Goal: Transaction & Acquisition: Purchase product/service

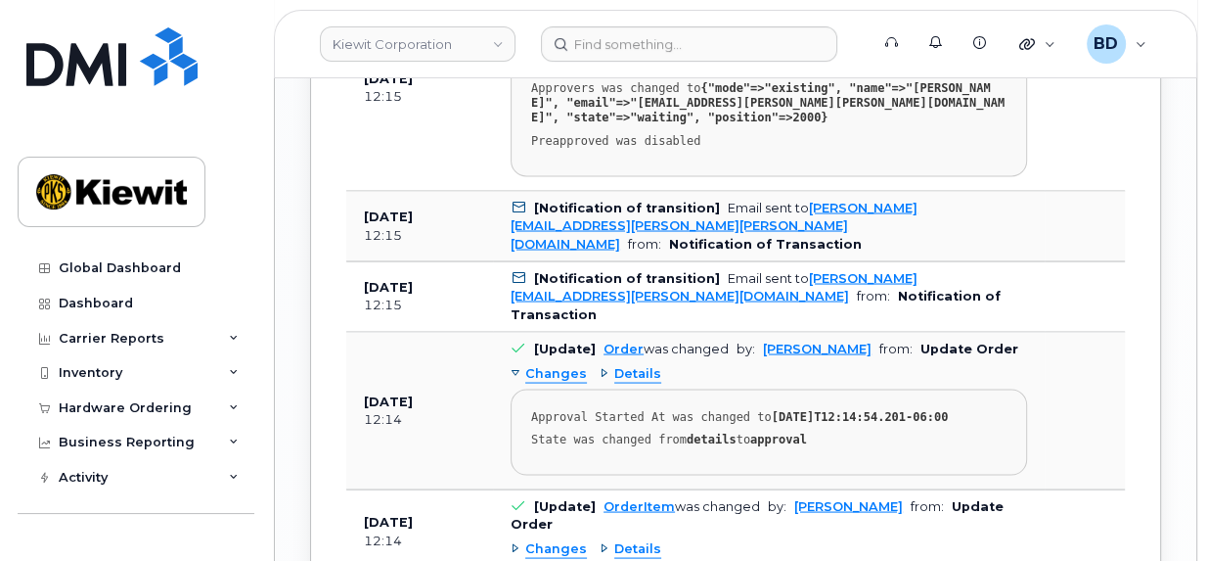
scroll to position [2630, 0]
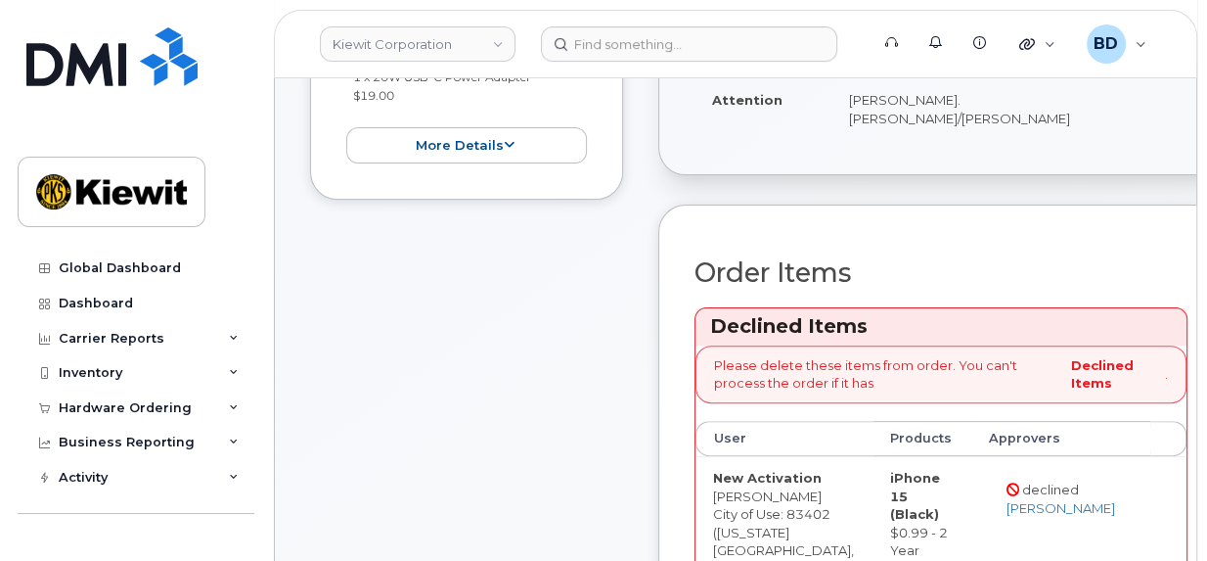
scroll to position [0, 0]
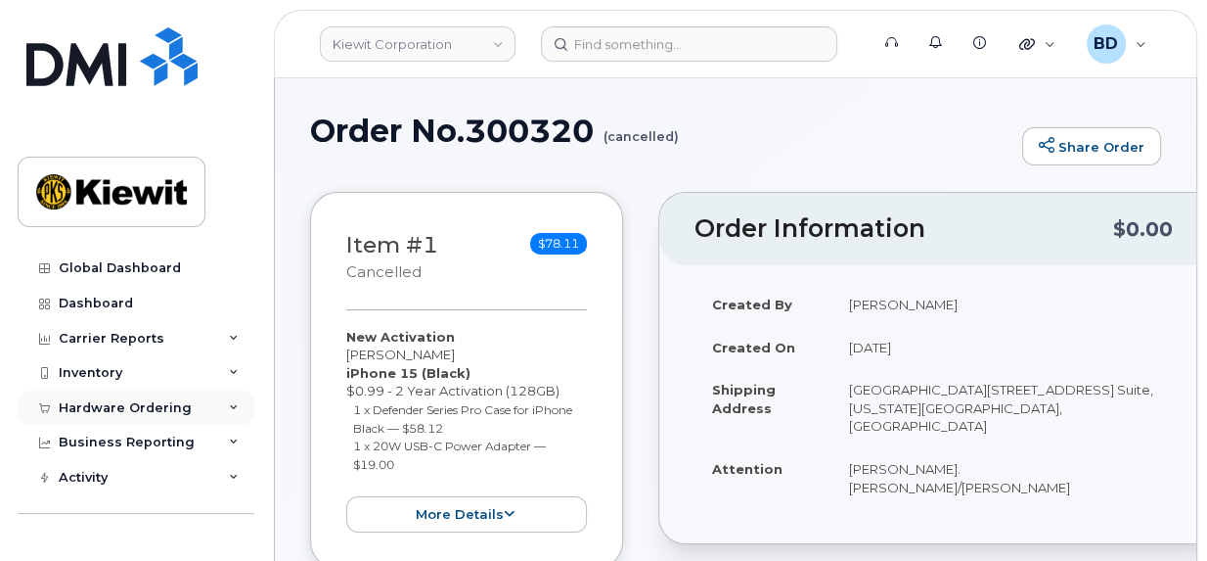
click at [192, 408] on div "Hardware Ordering" at bounding box center [136, 407] width 237 height 35
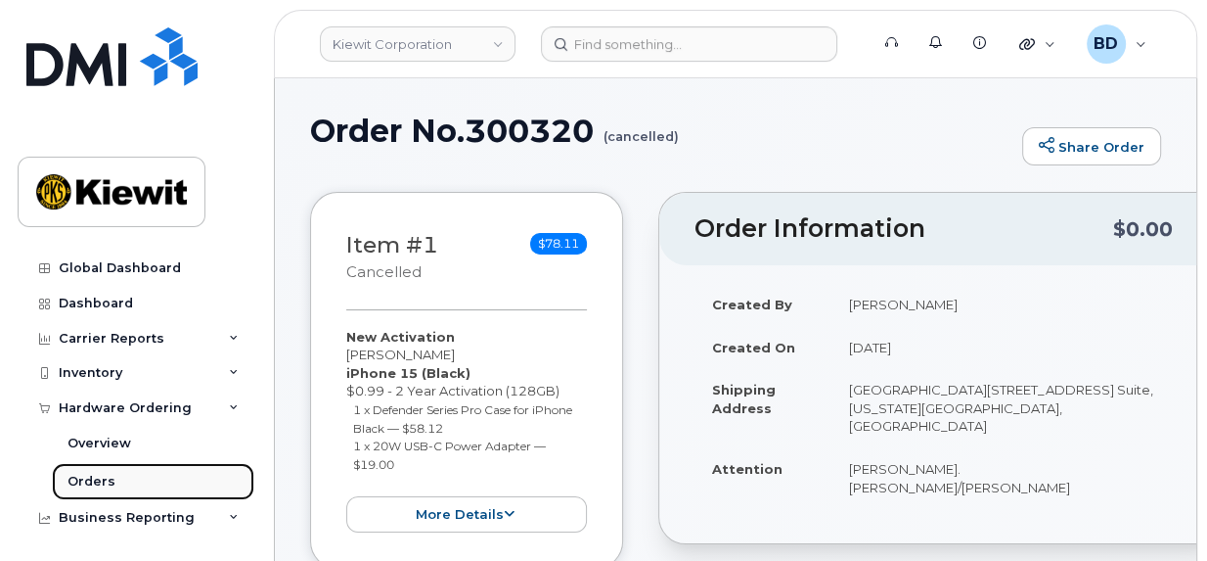
click at [100, 481] on div "Orders" at bounding box center [92, 482] width 48 height 18
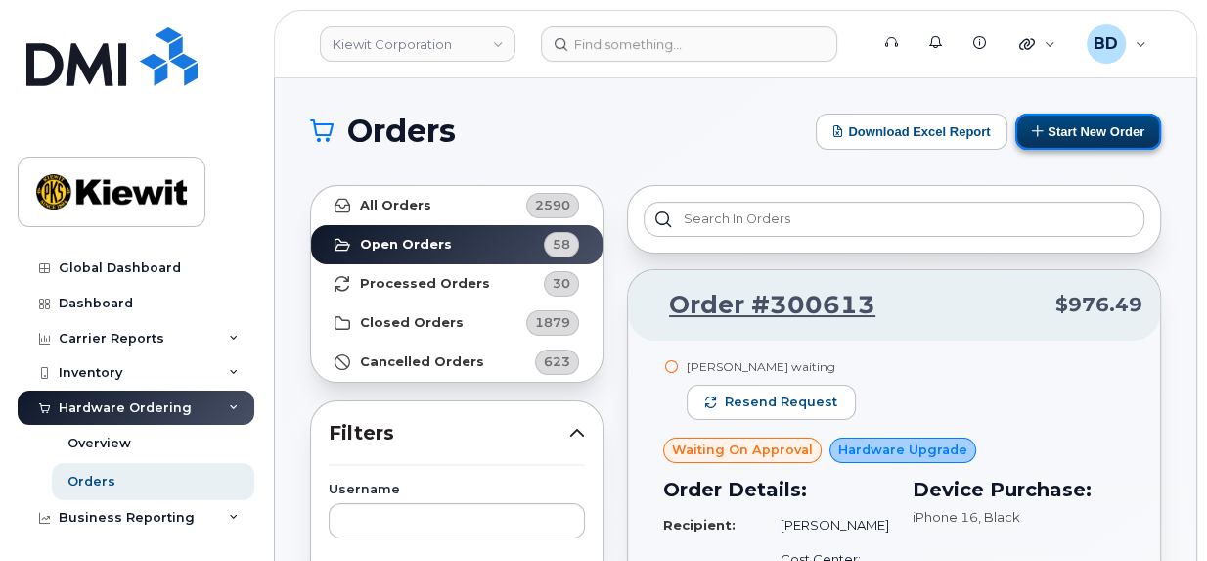
click at [1083, 126] on button "Start New Order" at bounding box center [1089, 131] width 146 height 36
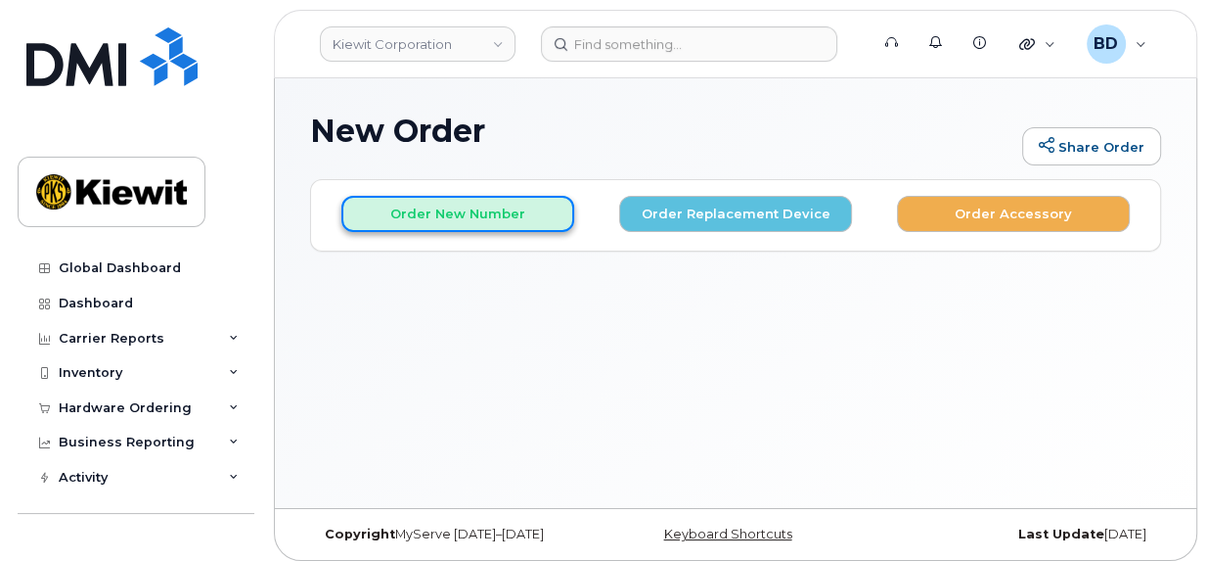
click at [453, 216] on button "Order New Number" at bounding box center [457, 214] width 233 height 36
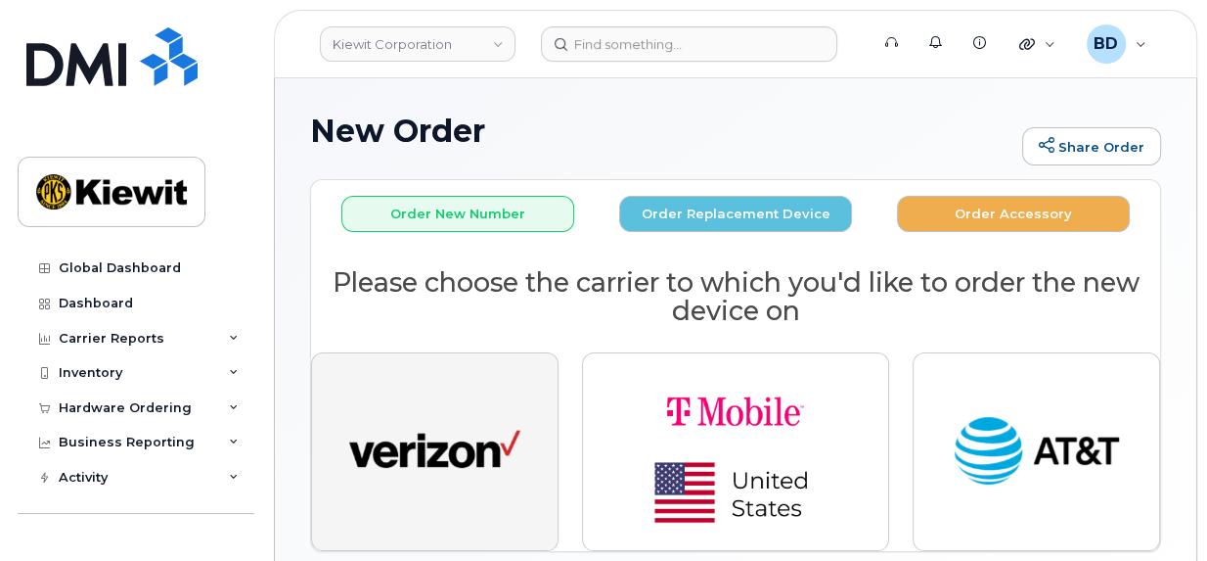
click at [457, 461] on img "button" at bounding box center [434, 452] width 171 height 88
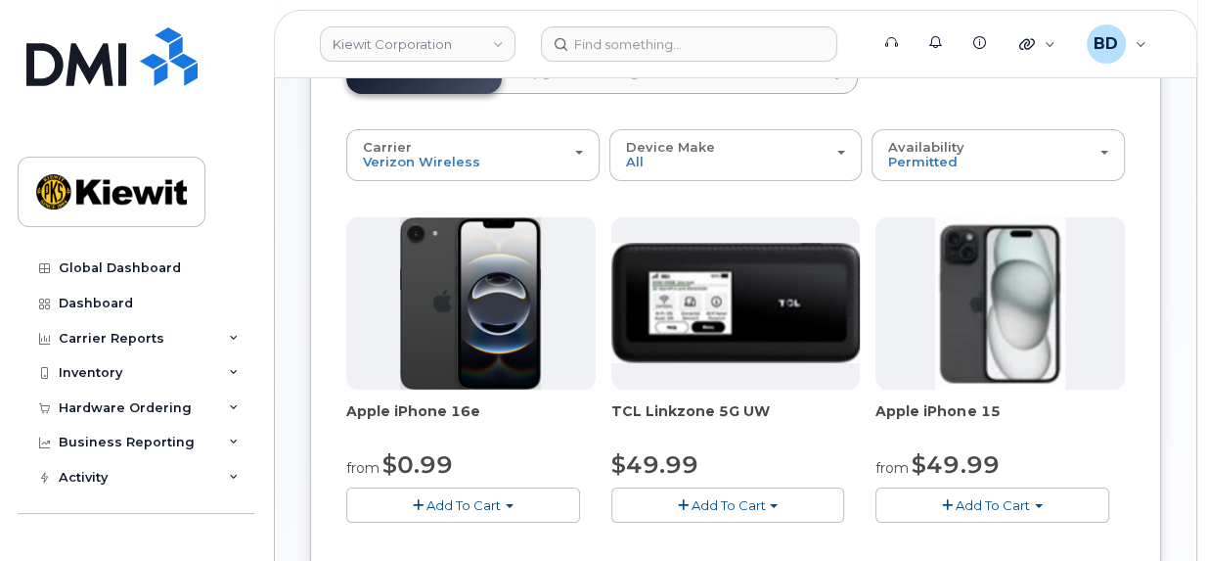
scroll to position [245, 0]
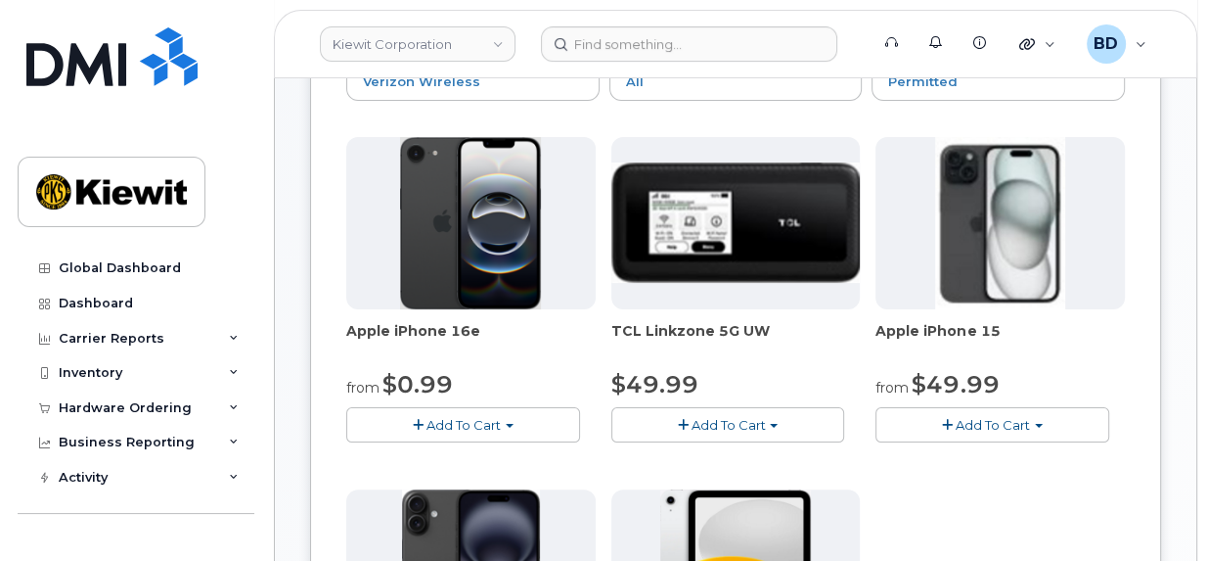
click at [973, 414] on button "Add To Cart" at bounding box center [993, 424] width 234 height 34
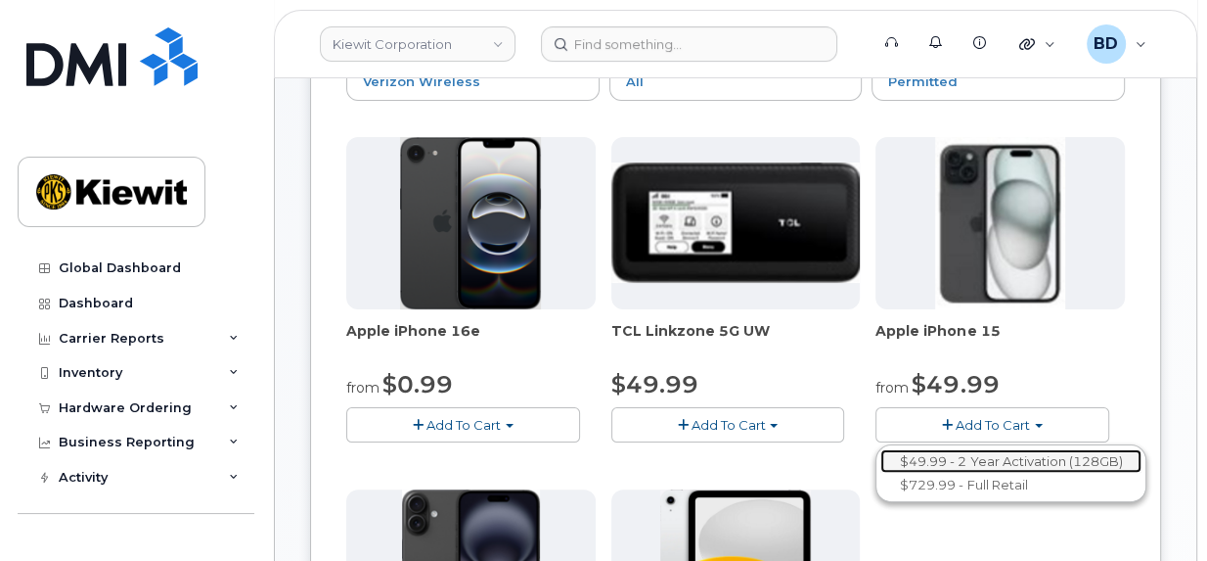
click at [965, 451] on link "$49.99 - 2 Year Activation (128GB)" at bounding box center [1011, 461] width 261 height 24
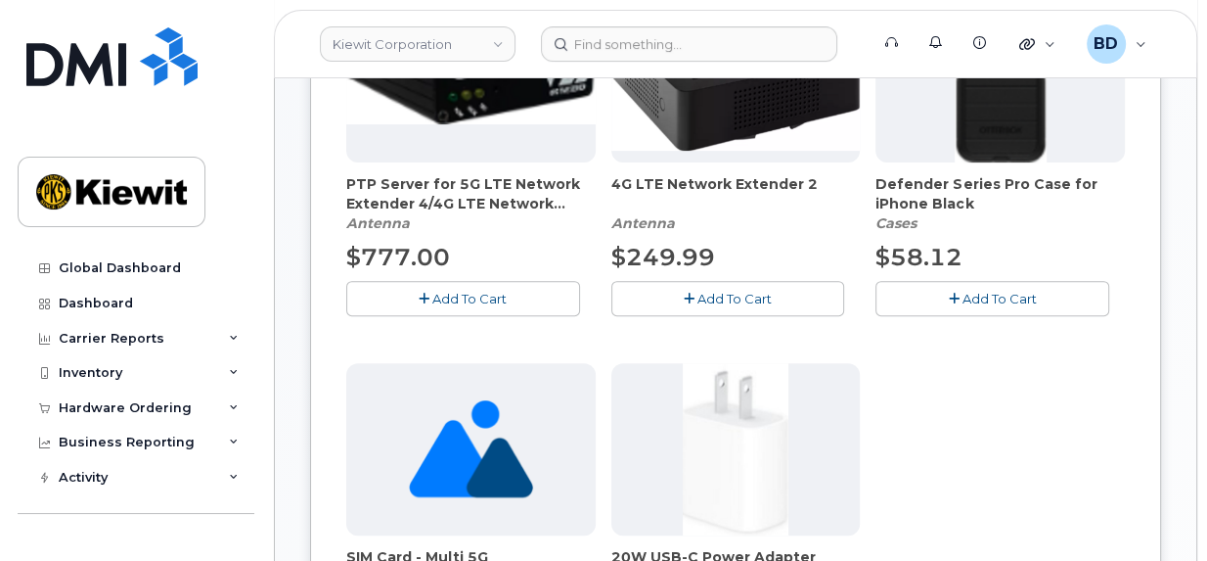
scroll to position [489, 0]
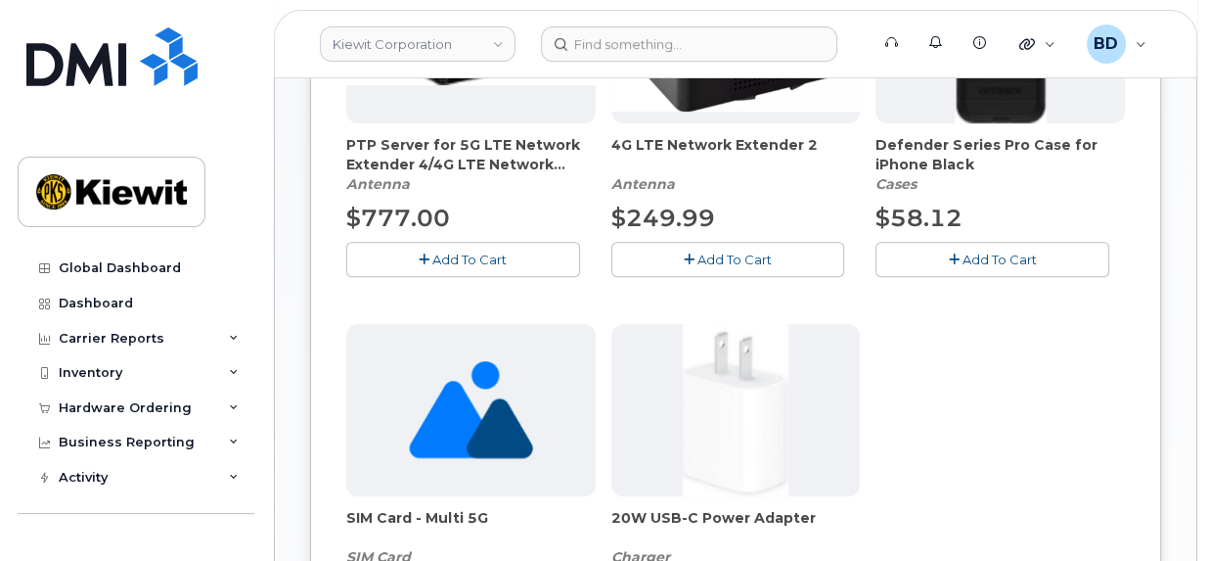
click at [991, 259] on span "Add To Cart" at bounding box center [1000, 259] width 74 height 16
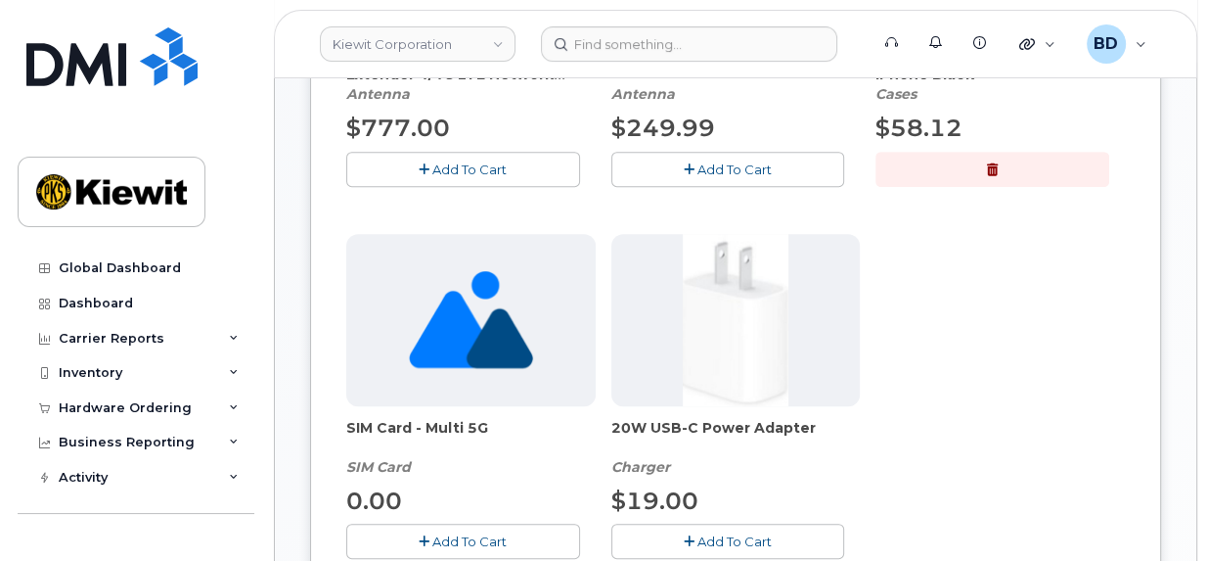
scroll to position [611, 0]
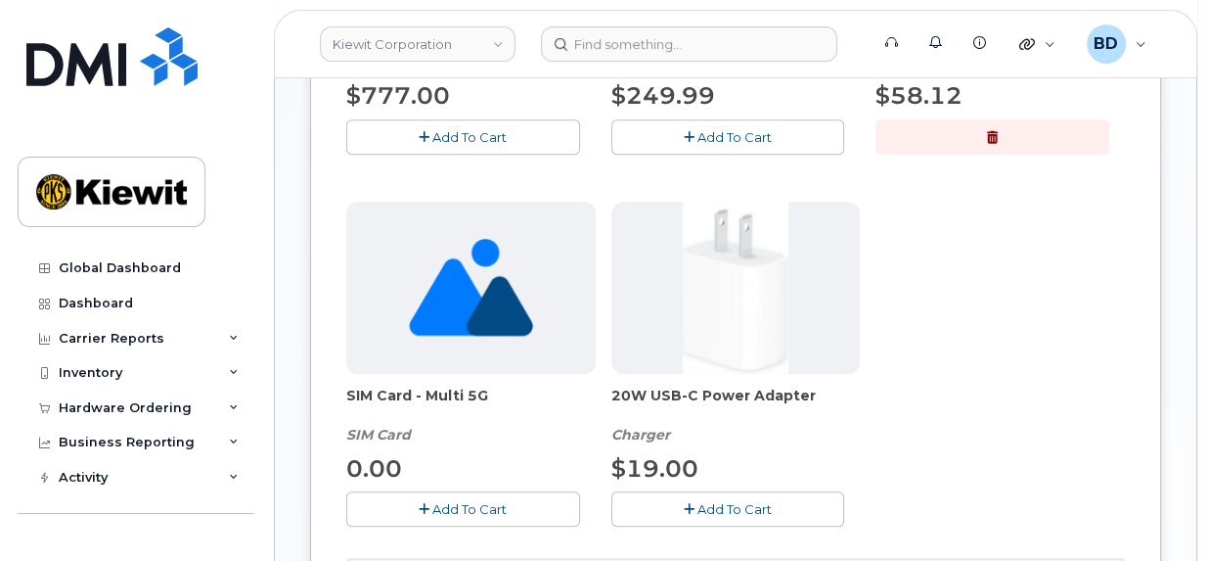
drag, startPoint x: 746, startPoint y: 510, endPoint x: 749, endPoint y: 497, distance: 13.3
click at [746, 510] on span "Add To Cart" at bounding box center [735, 509] width 74 height 16
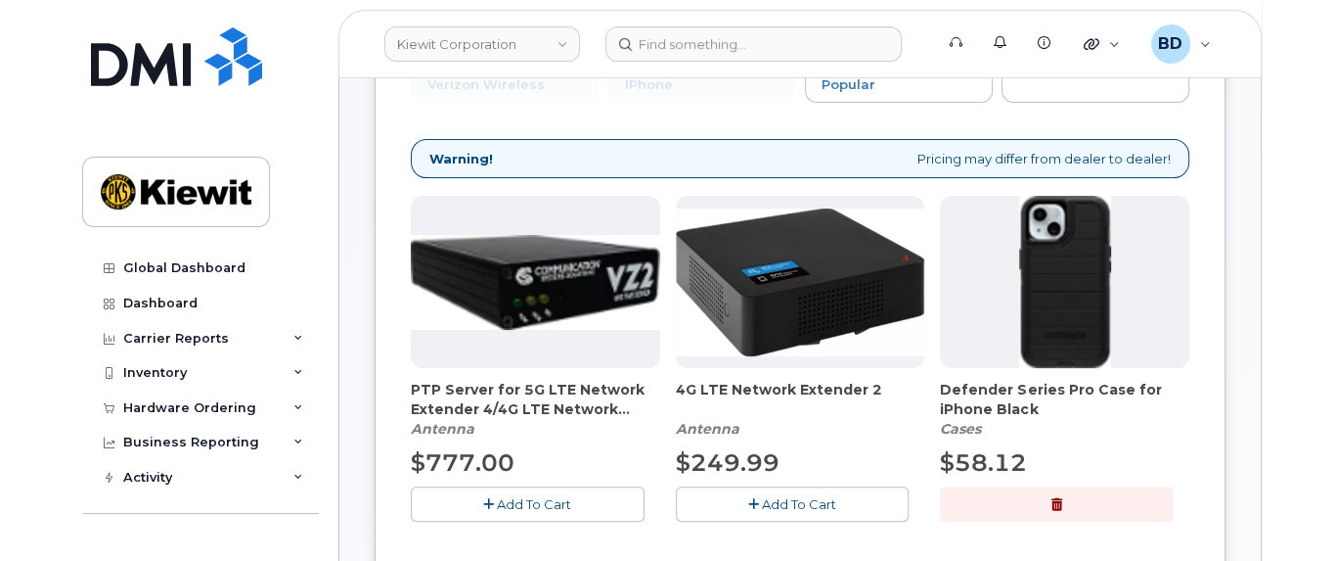
scroll to position [367, 0]
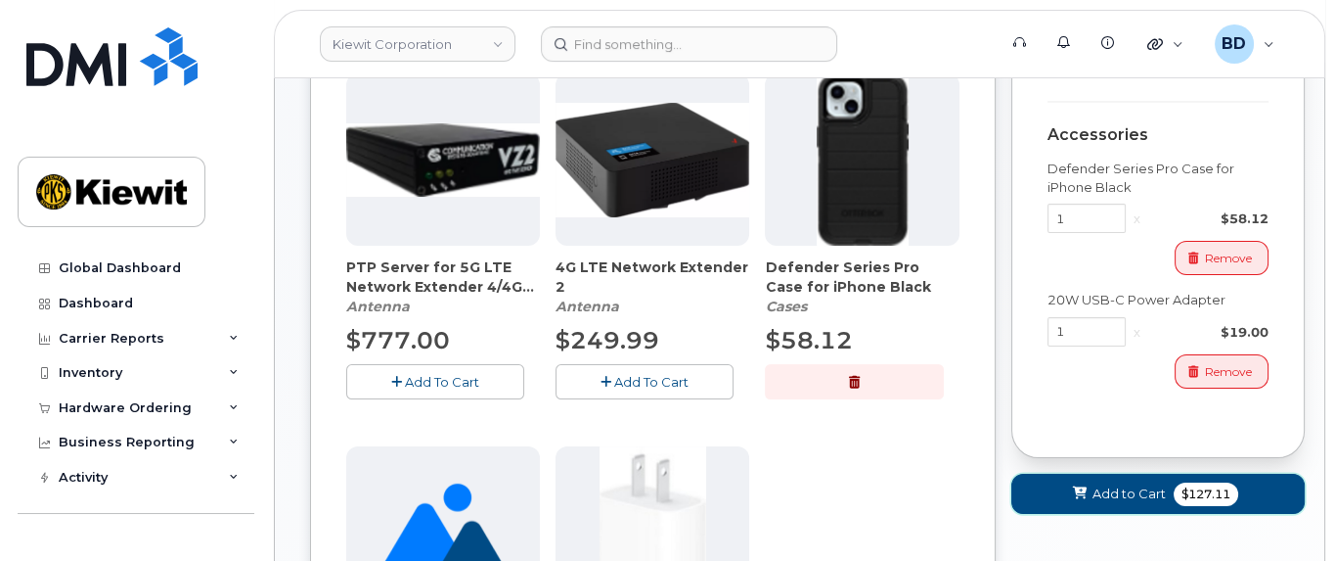
click at [1095, 490] on span "Add to Cart" at bounding box center [1129, 493] width 73 height 19
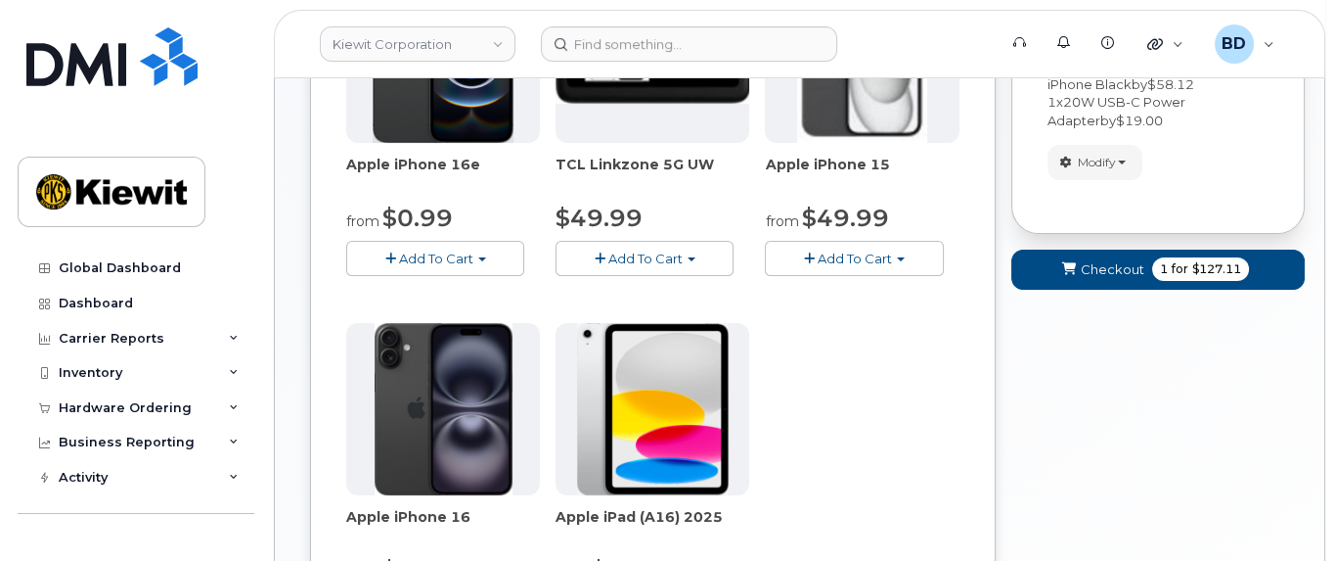
scroll to position [364, 0]
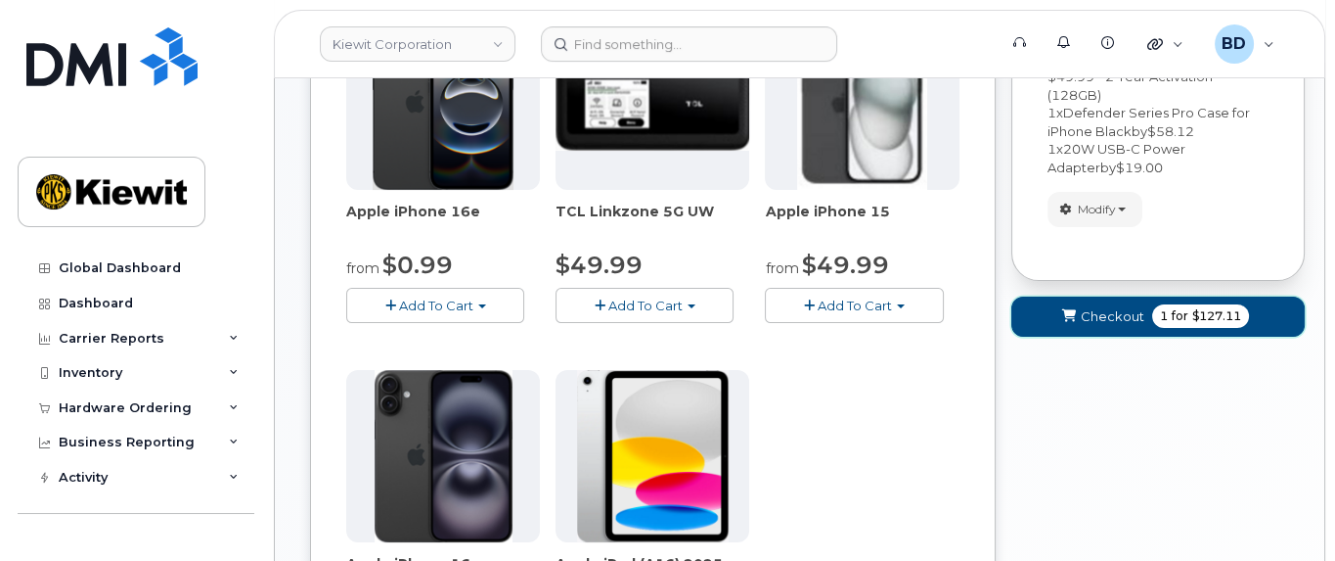
click at [1109, 307] on span "Checkout" at bounding box center [1113, 316] width 64 height 19
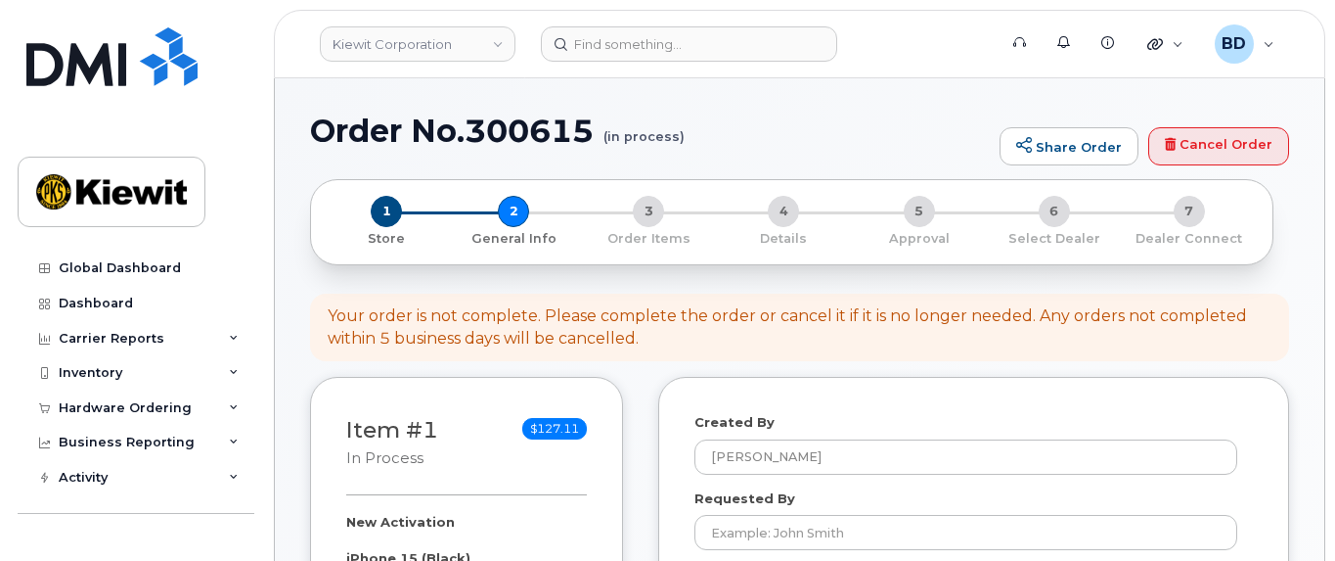
select select
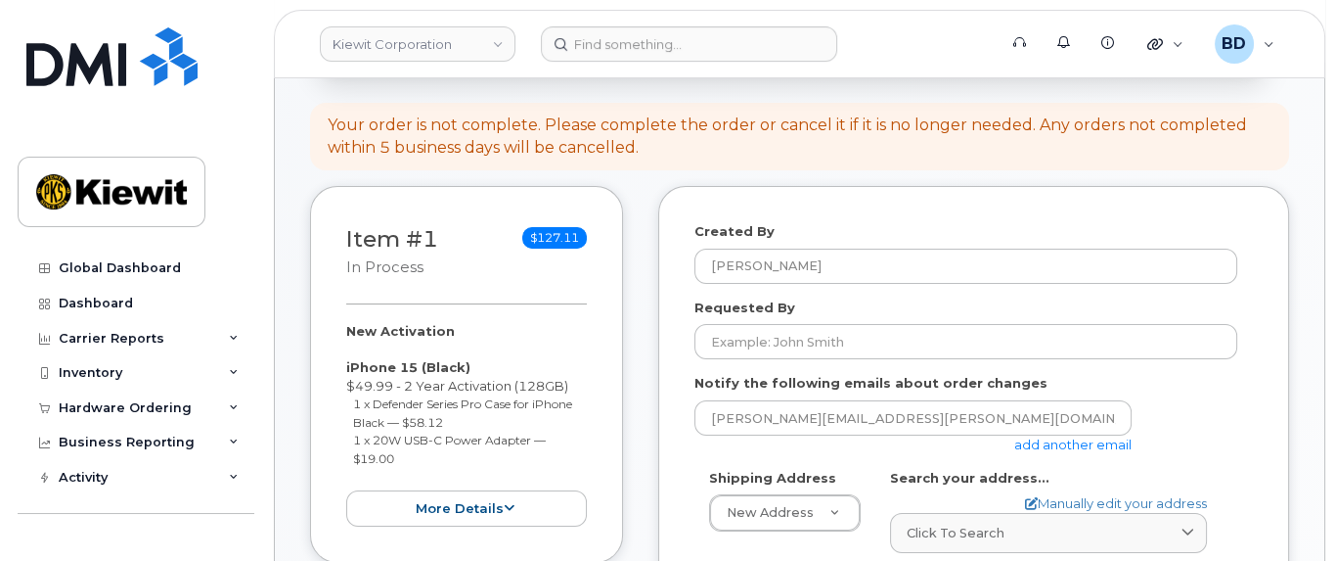
scroll to position [245, 0]
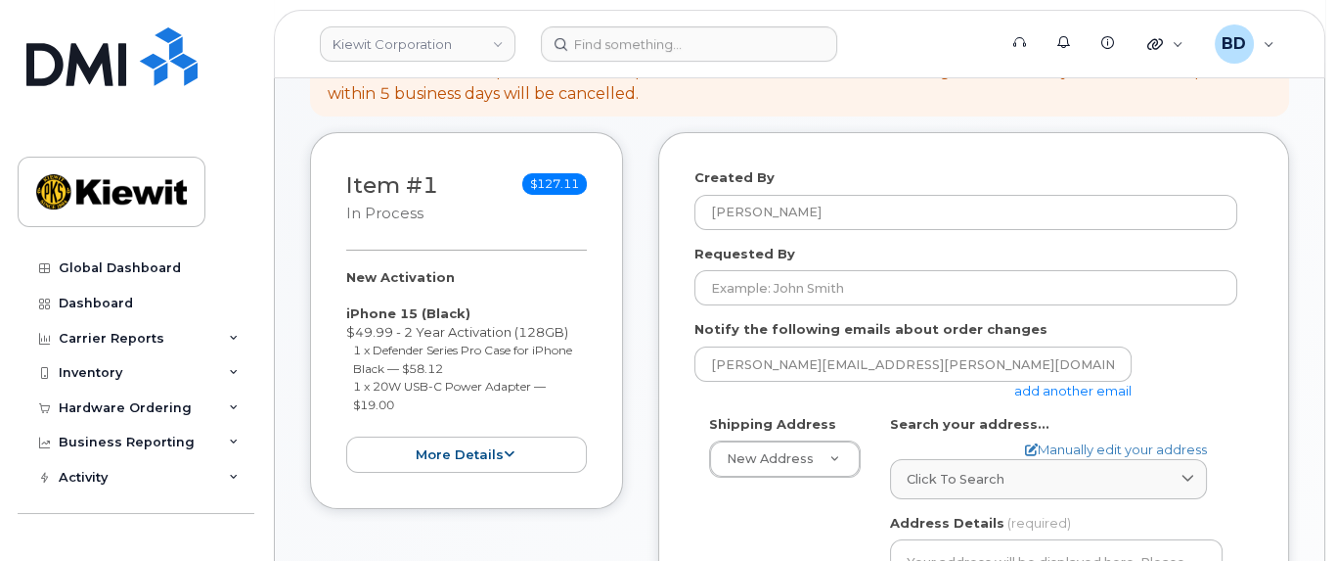
click at [1064, 385] on link "add another email" at bounding box center [1073, 391] width 117 height 16
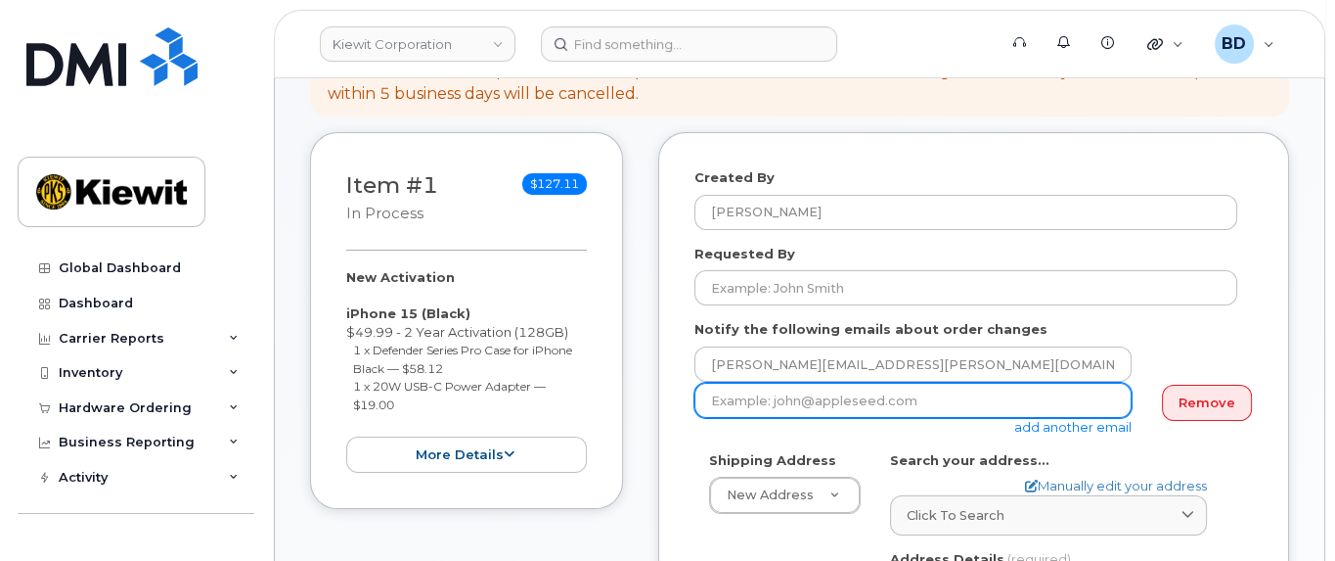
paste input "[EMAIL_ADDRESS][PERSON_NAME][PERSON_NAME][DOMAIN_NAME]"
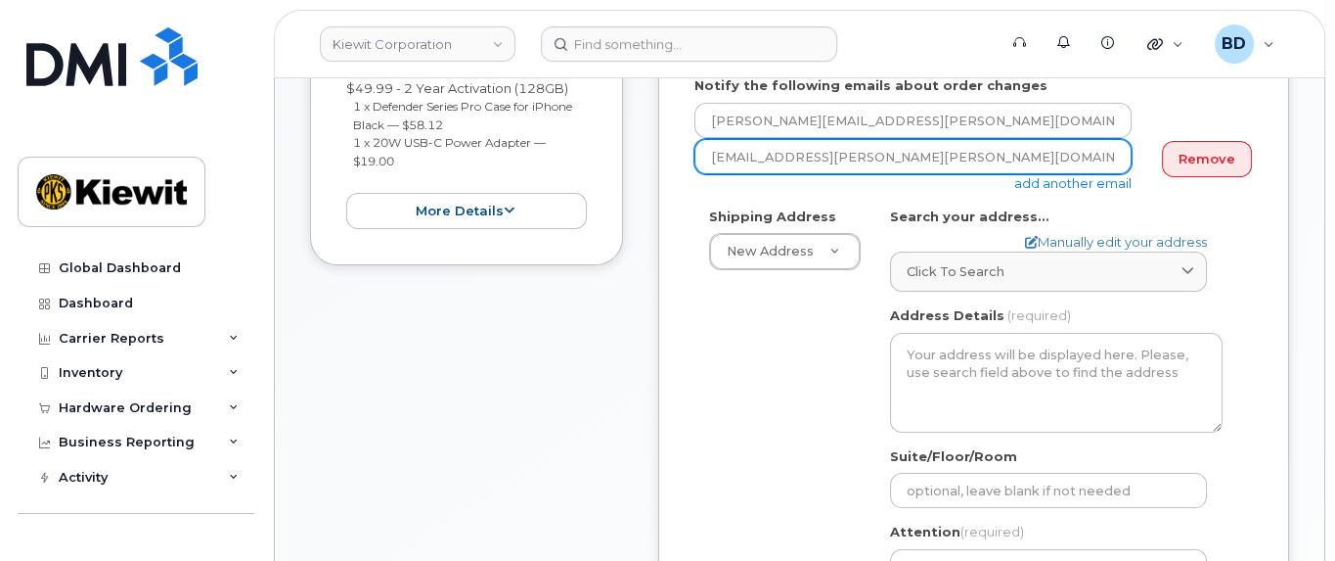
scroll to position [489, 0]
type input "[EMAIL_ADDRESS][PERSON_NAME][PERSON_NAME][DOMAIN_NAME]"
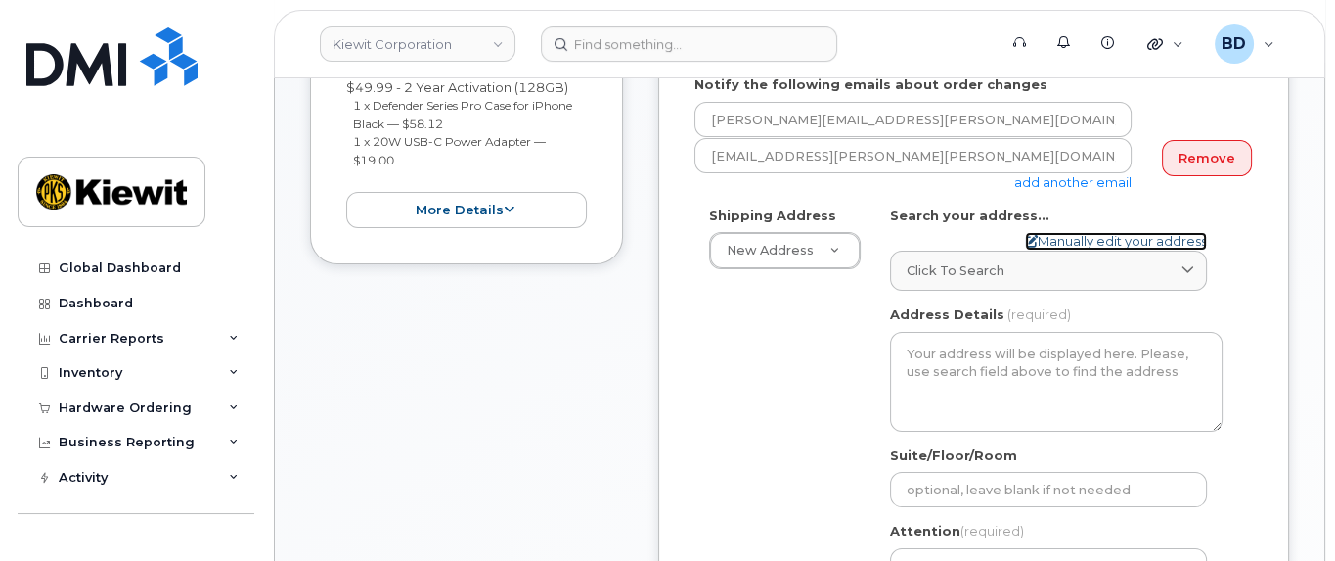
click at [1073, 239] on link "Manually edit your address" at bounding box center [1116, 241] width 182 height 19
select select
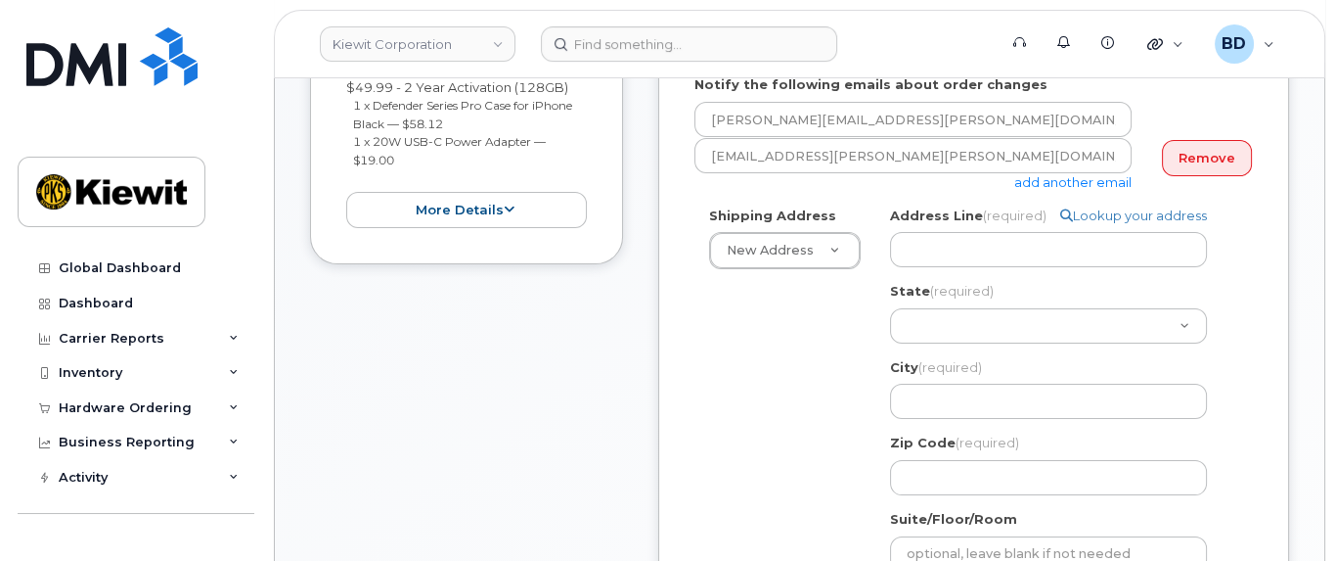
click at [914, 229] on div "Address Line (required) Lookup your address" at bounding box center [1056, 237] width 333 height 62
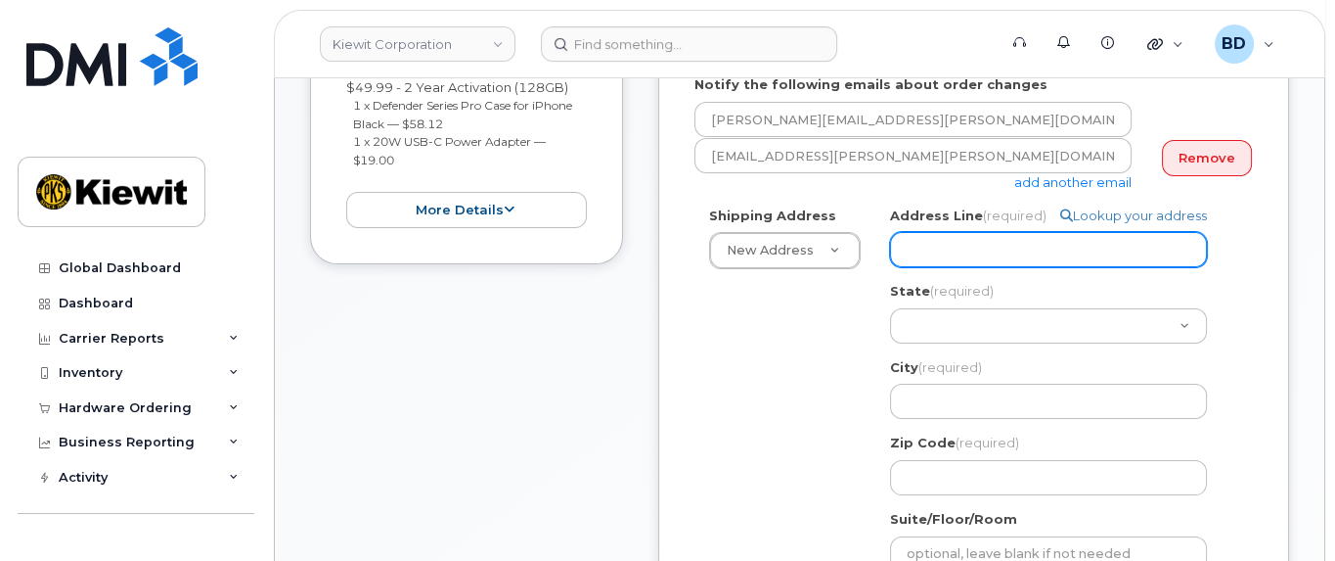
click at [927, 239] on input "Address Line (required)" at bounding box center [1048, 249] width 317 height 35
paste input "100 International Drive"
type input "100 International Drive"
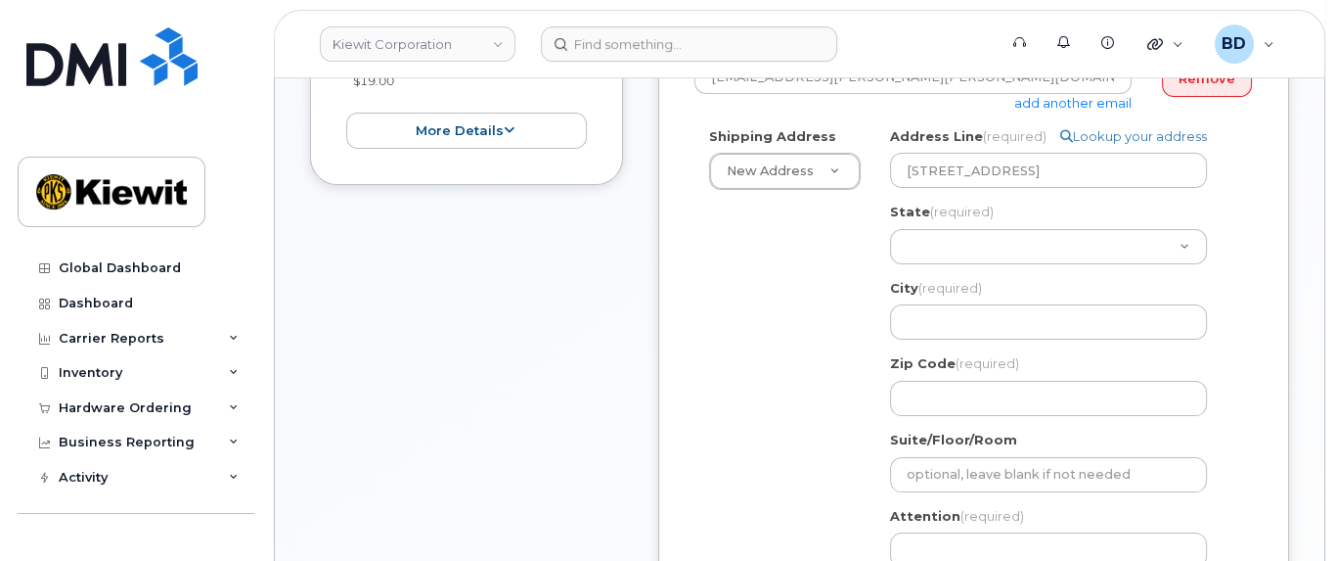
scroll to position [611, 0]
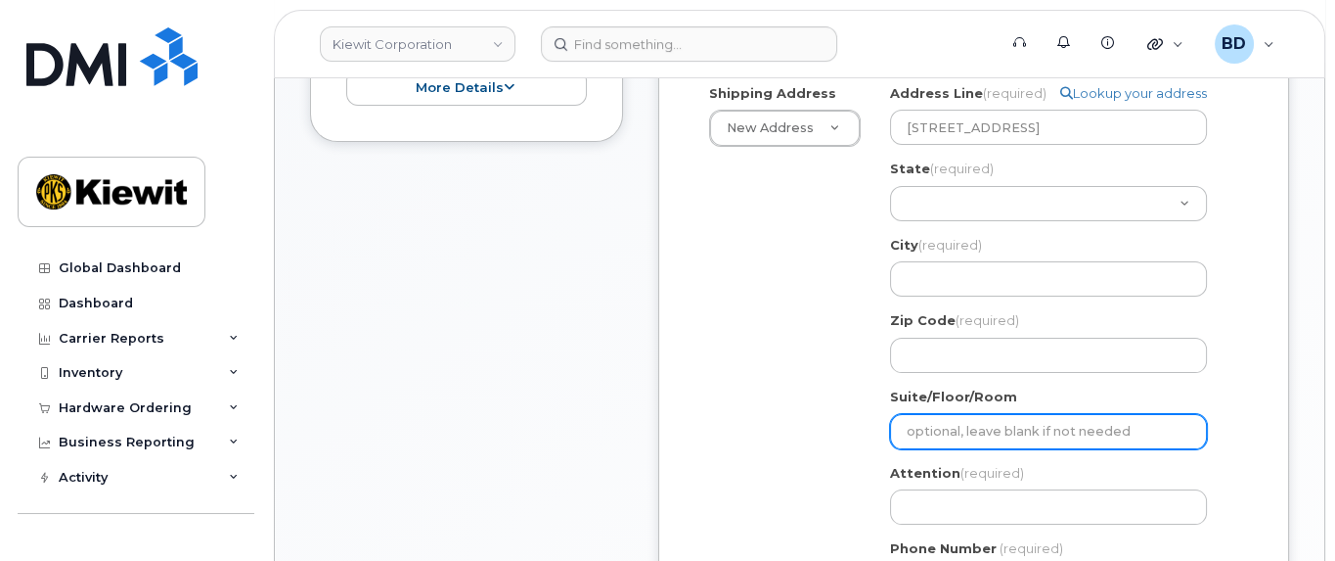
click at [942, 421] on input "Suite/Floor/Room" at bounding box center [1048, 431] width 317 height 35
select select
type input "S"
select select
type input "Su"
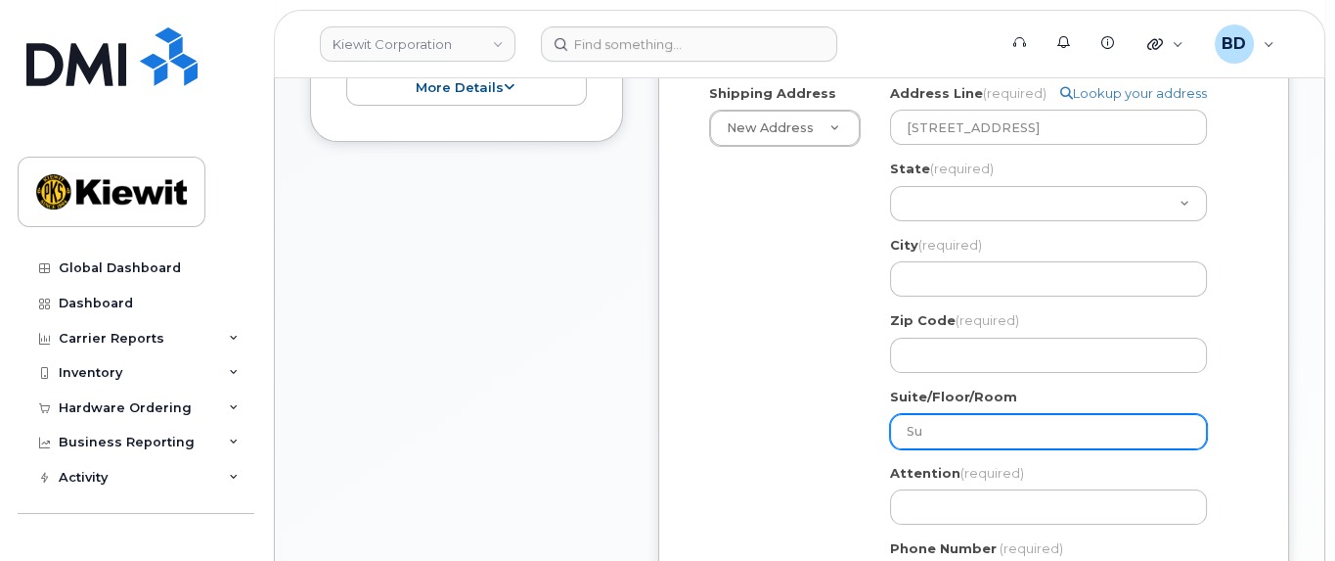
select select
type input "Sui"
select select
type input "Suit"
select select
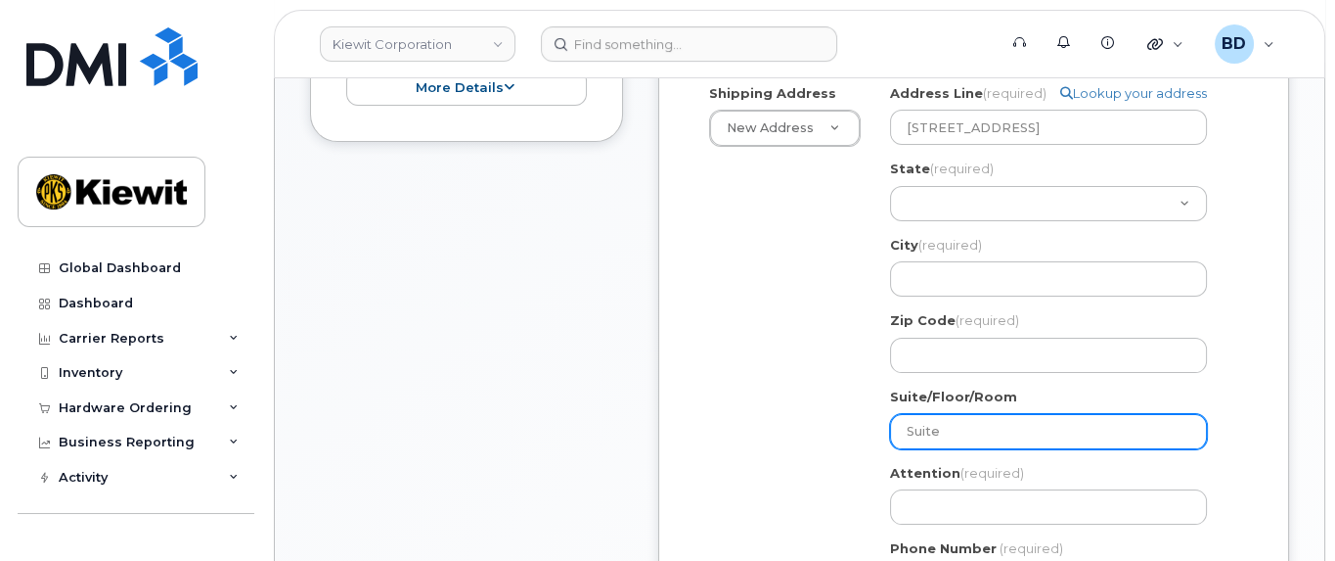
type input "Suite"
select select
type input "Suite 1"
select select
type input "Suite 10"
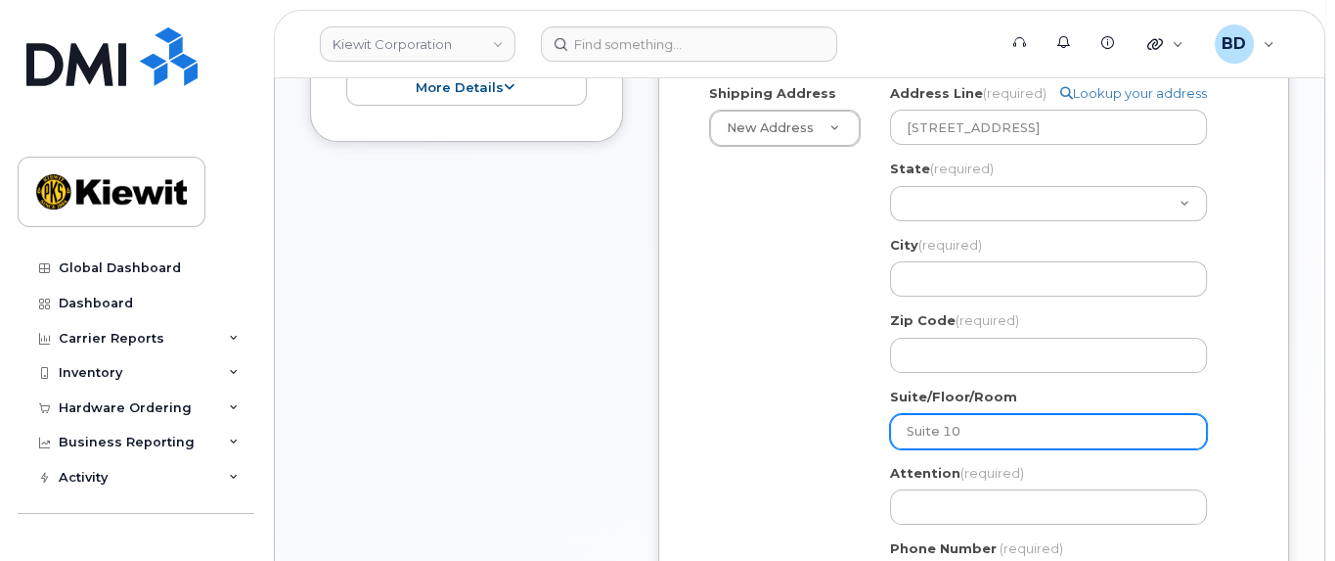
select select
type input "Suite 100"
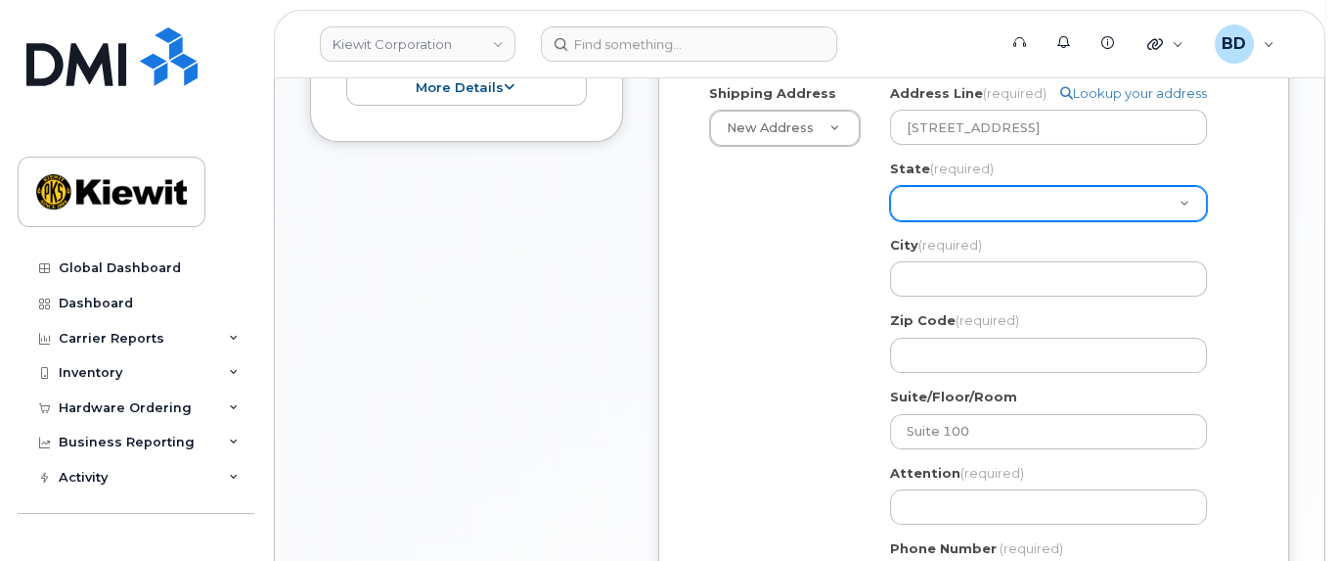
drag, startPoint x: 923, startPoint y: 200, endPoint x: 957, endPoint y: 181, distance: 39.0
click at [924, 200] on select "Alabama Alaska American Samoa Arizona Arkansas California Colorado Connecticut …" at bounding box center [1048, 203] width 317 height 35
select select "NH"
click at [890, 186] on select "Alabama Alaska American Samoa Arizona Arkansas California Colorado Connecticut …" at bounding box center [1048, 203] width 317 height 35
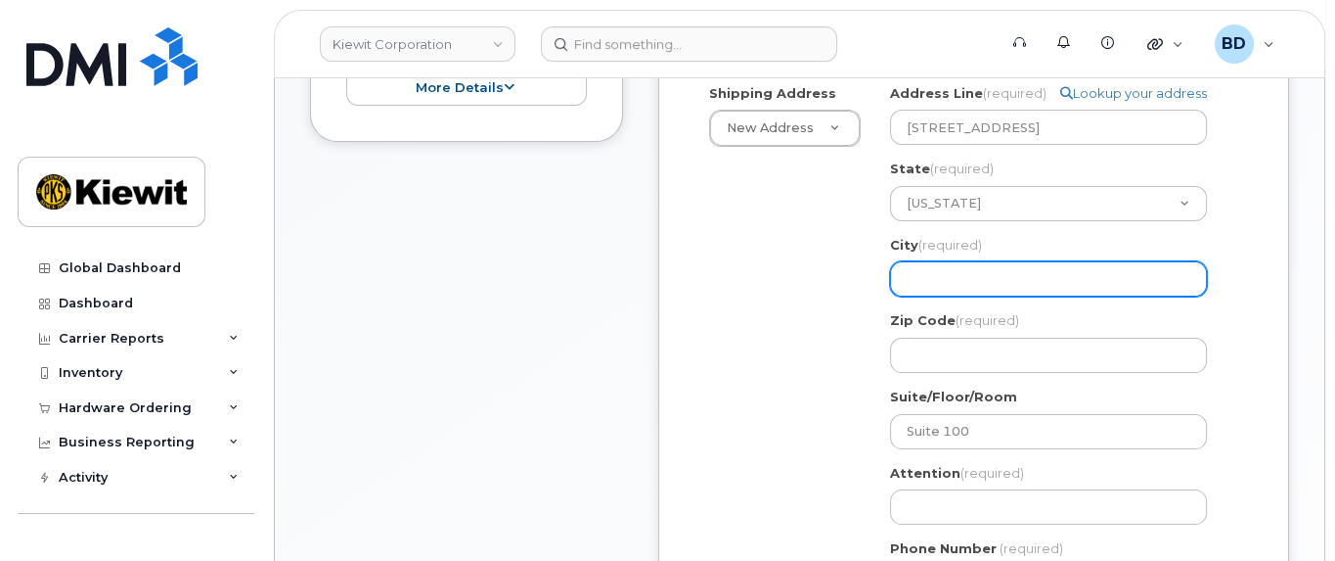
click at [922, 271] on input "City (required)" at bounding box center [1048, 278] width 317 height 35
paste input "Portsmouth"
select select
type input "Portsmouth"
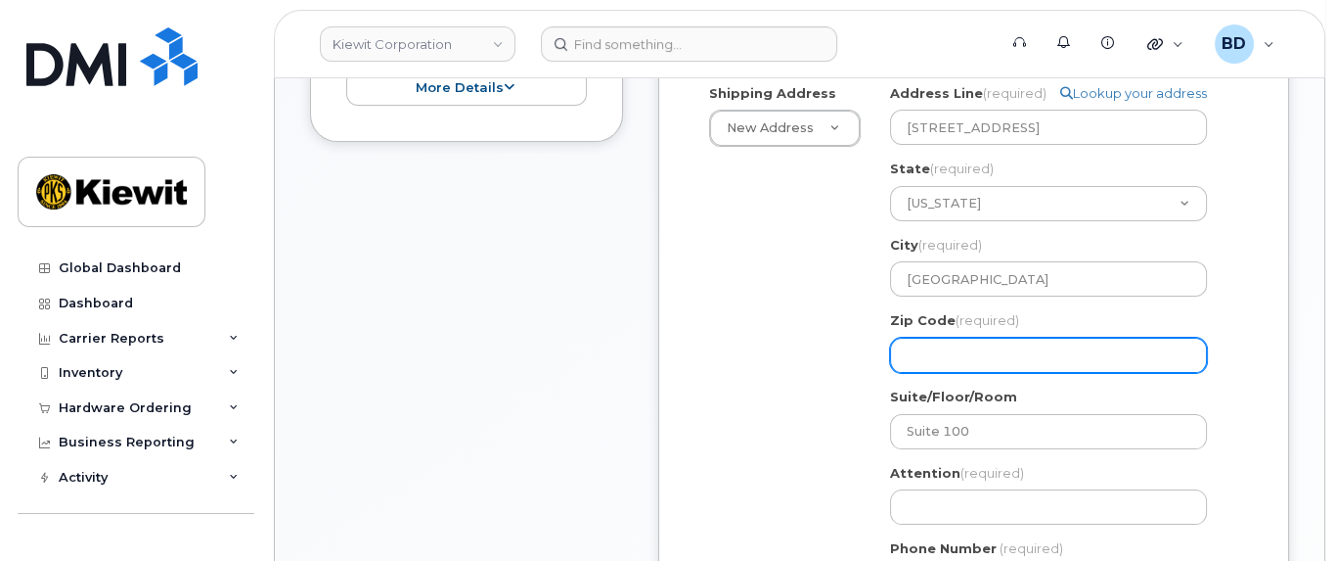
click at [932, 341] on input "Zip Code (required)" at bounding box center [1048, 355] width 317 height 35
paste input "03801"
select select
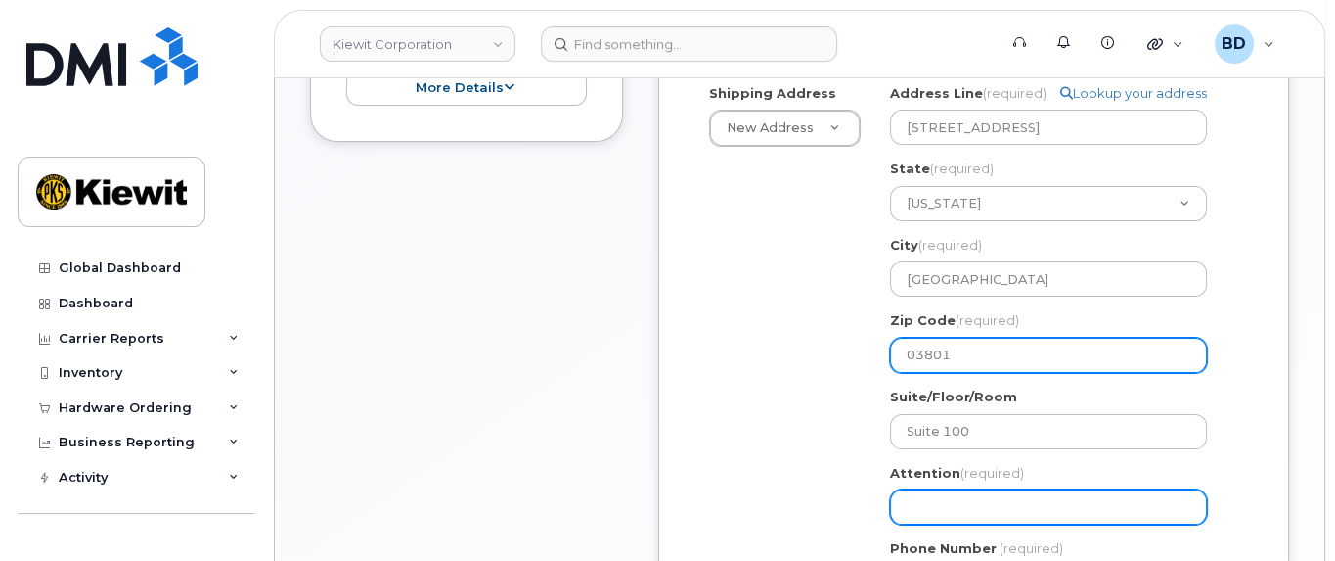
type input "03801"
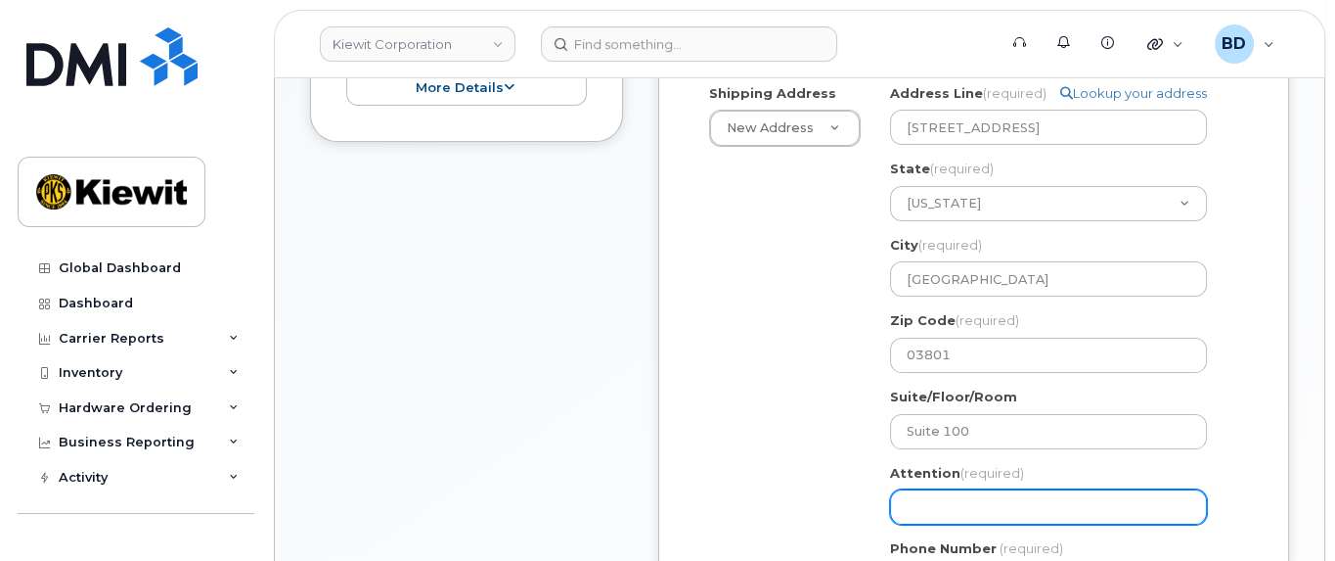
click at [925, 512] on input "Attention (required)" at bounding box center [1048, 506] width 317 height 35
click at [1004, 497] on input "Attention (required)" at bounding box center [1048, 506] width 317 height 35
paste input "chris.rutkowski"
select select
type input "chris.rutkowski"
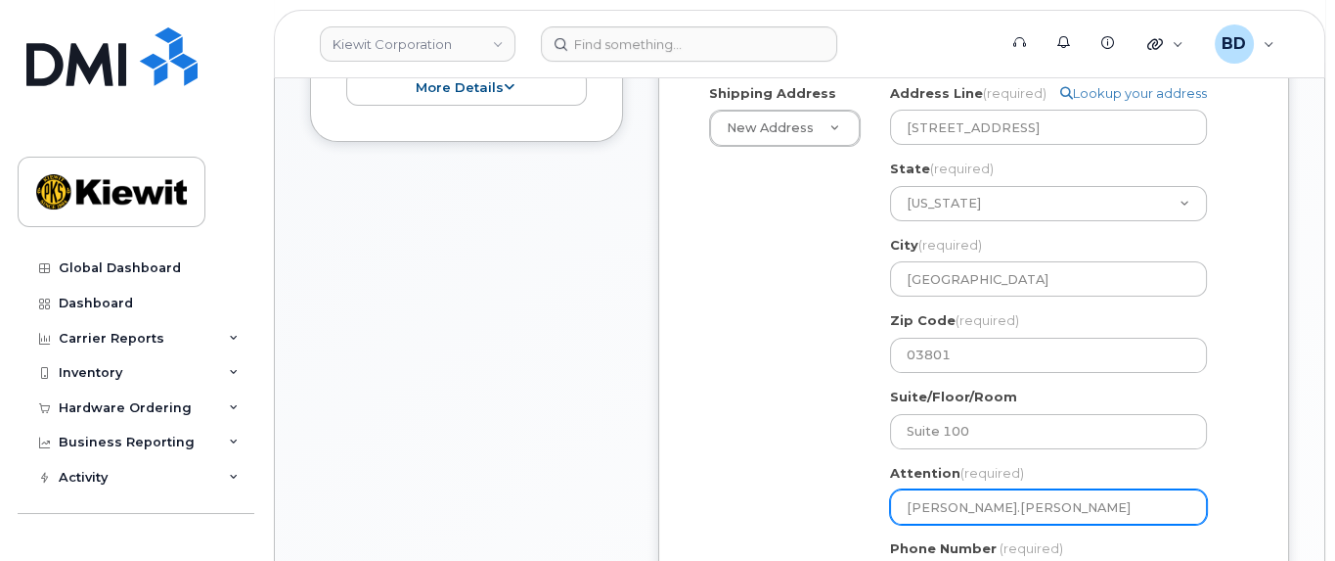
select select
type input "chris.rutkowski/"
click at [1028, 510] on input "chris.rutkowski/" at bounding box center [1048, 506] width 317 height 35
paste input "[PERSON_NAME]"
select select
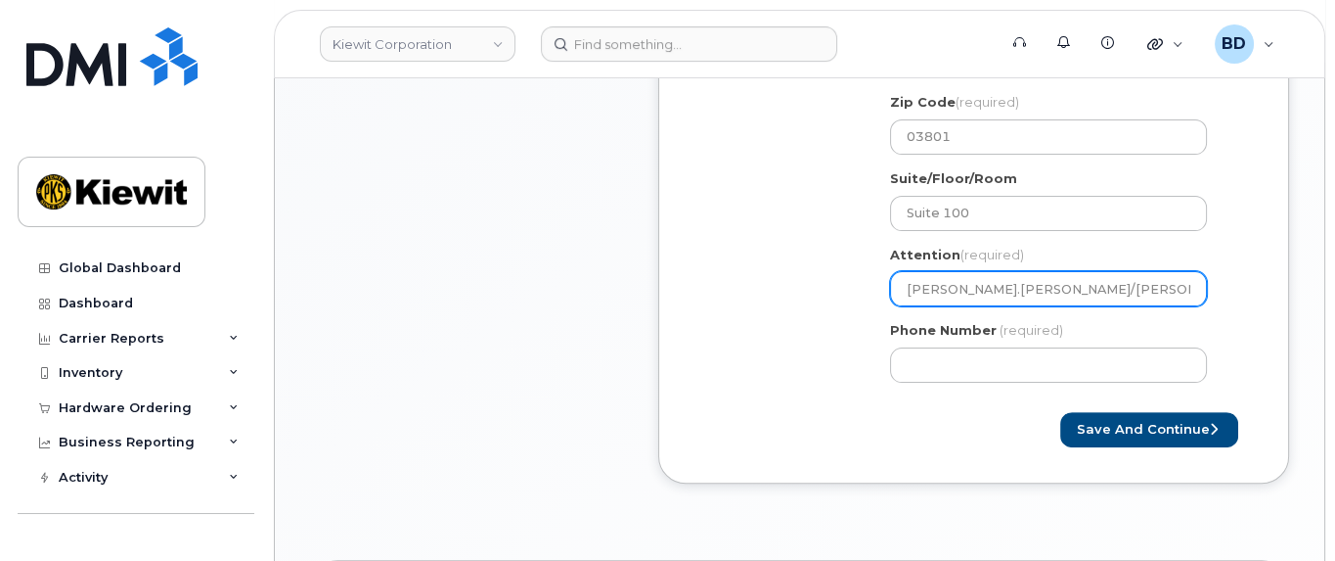
scroll to position [856, 0]
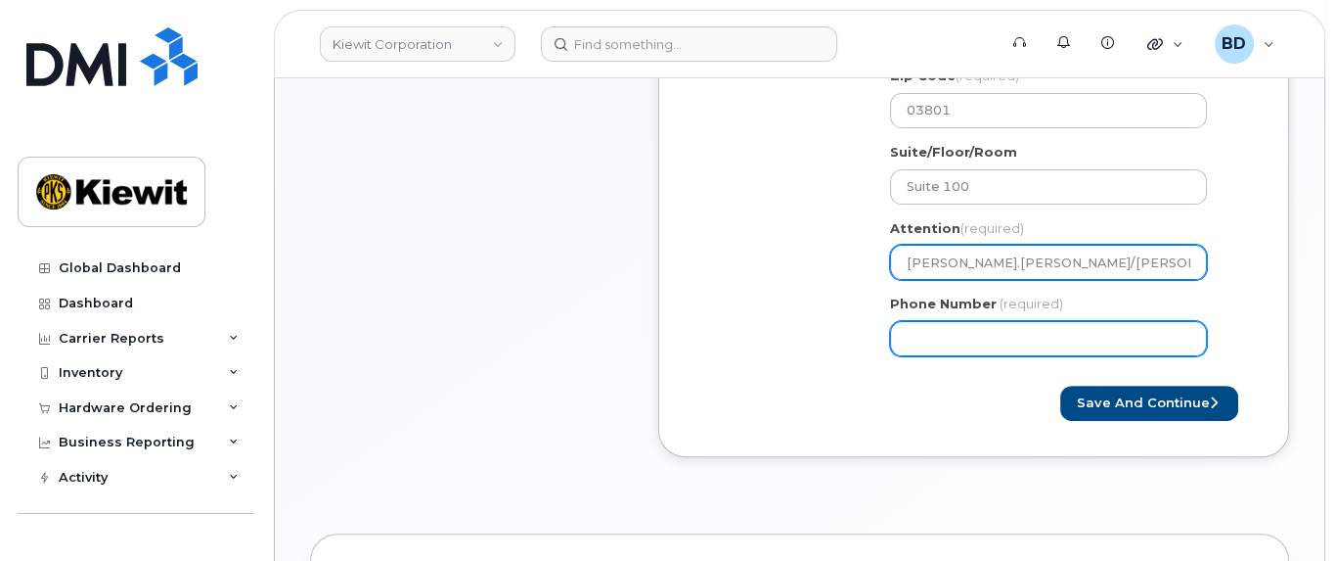
type input "[PERSON_NAME].[PERSON_NAME]/[PERSON_NAME]"
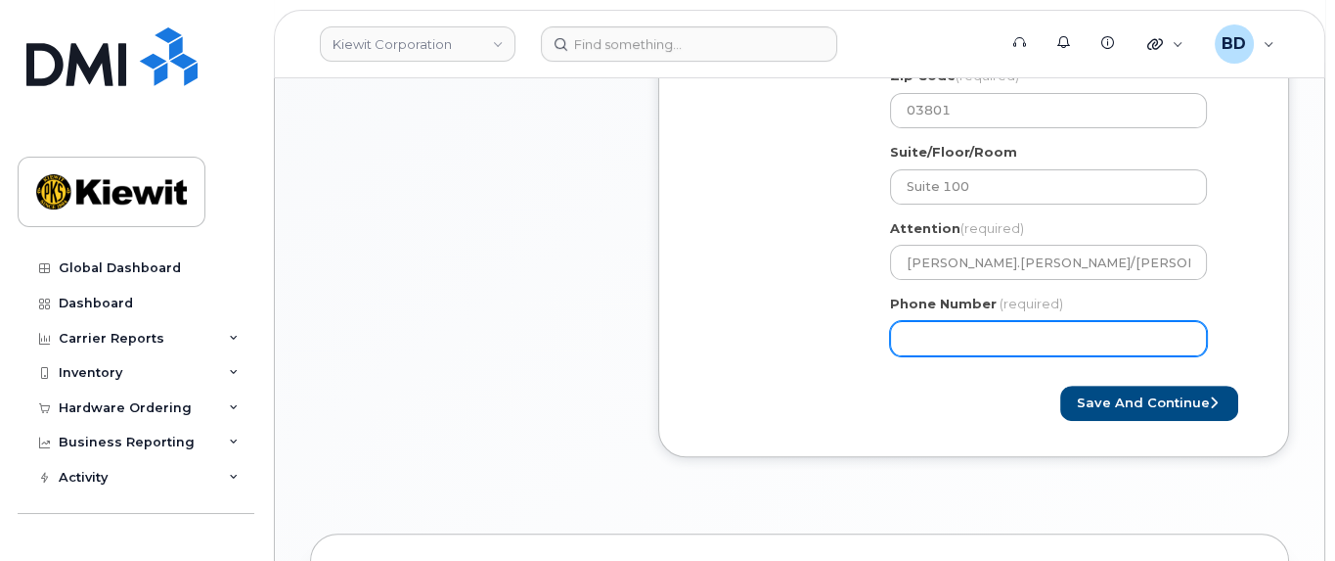
click at [916, 324] on input "Phone Number" at bounding box center [1048, 338] width 317 height 35
type input "8777727707"
select select
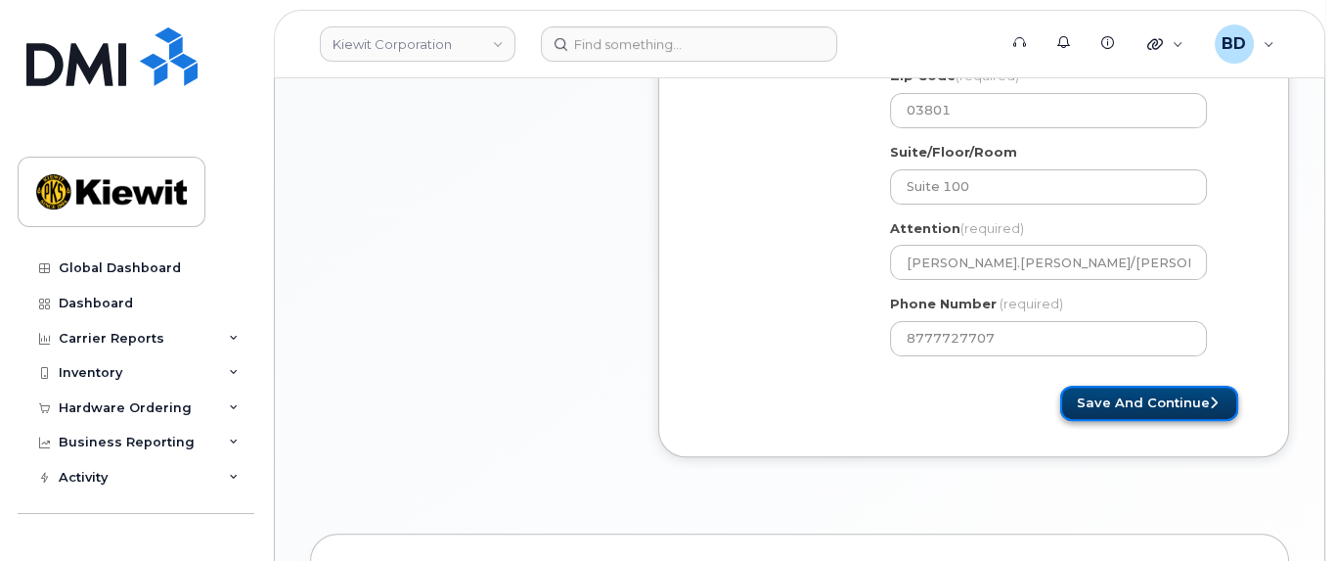
click at [1106, 403] on button "Save and Continue" at bounding box center [1150, 403] width 178 height 36
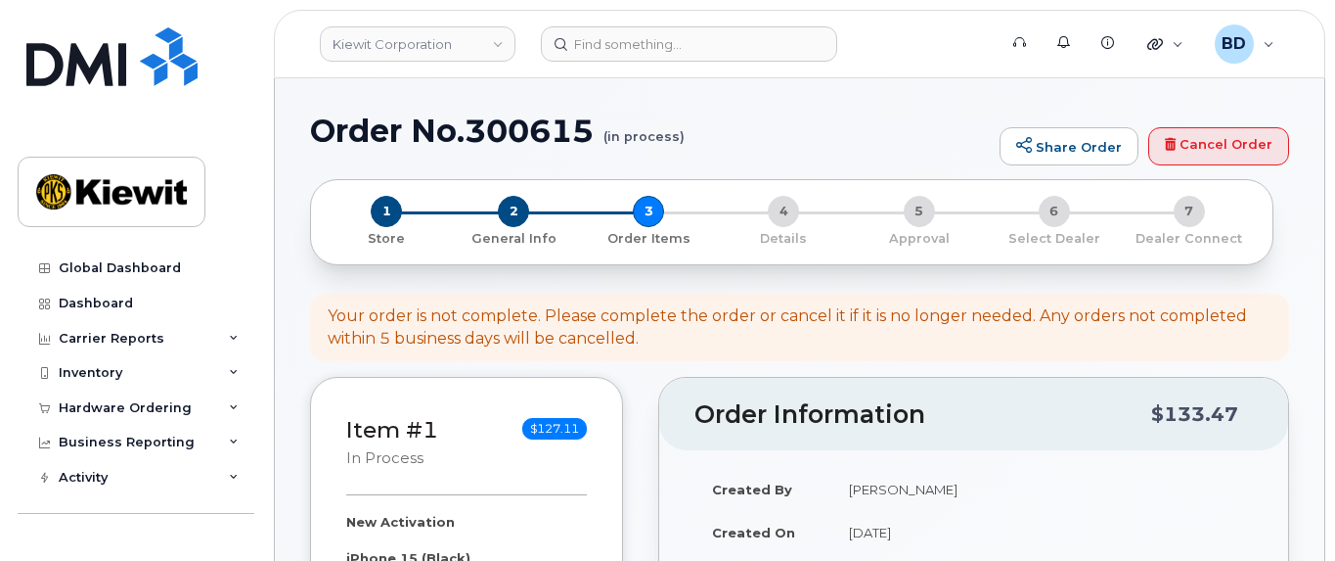
select select
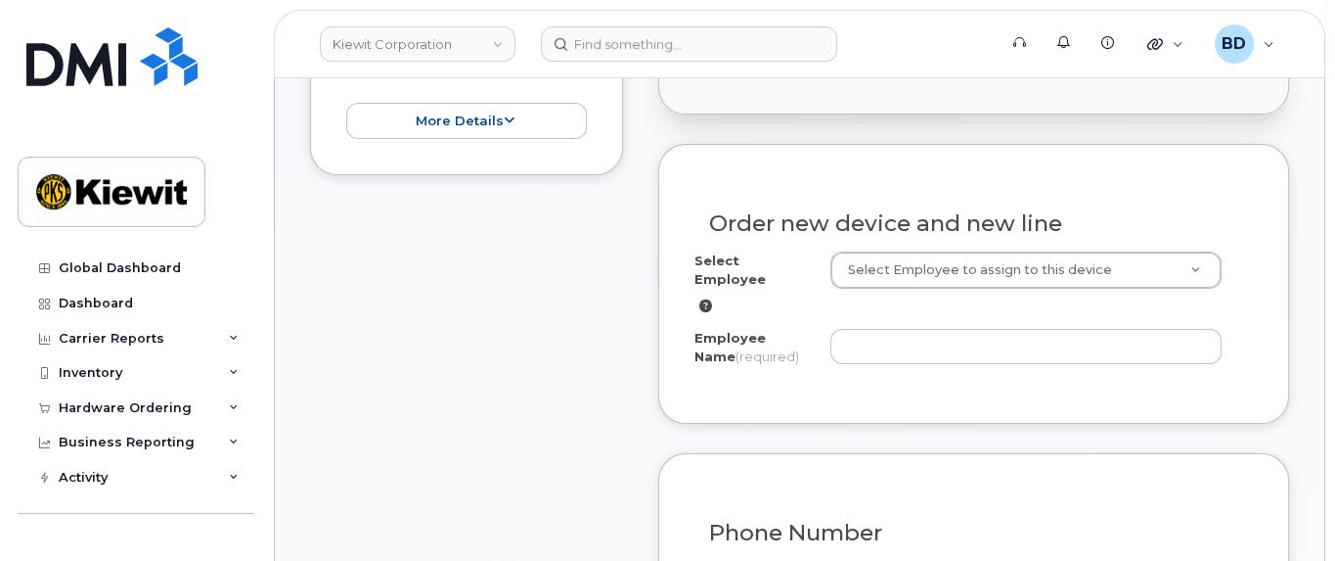
scroll to position [611, 0]
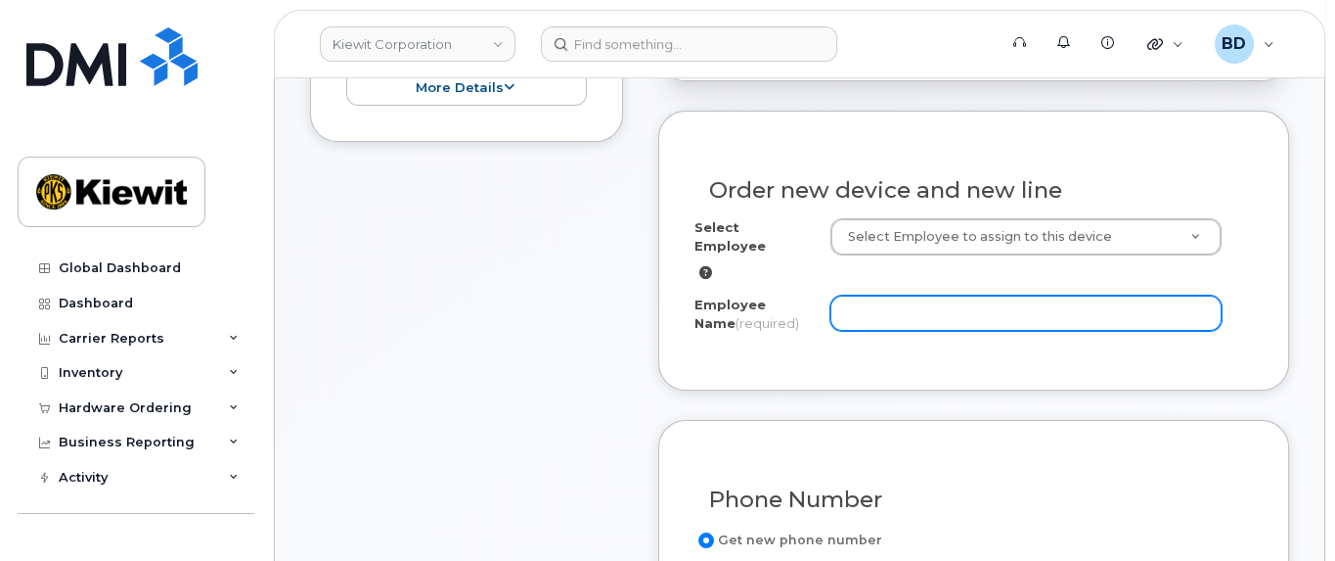
click at [862, 295] on input "Employee Name (required)" at bounding box center [1026, 312] width 391 height 35
paste input "[PERSON_NAME]"
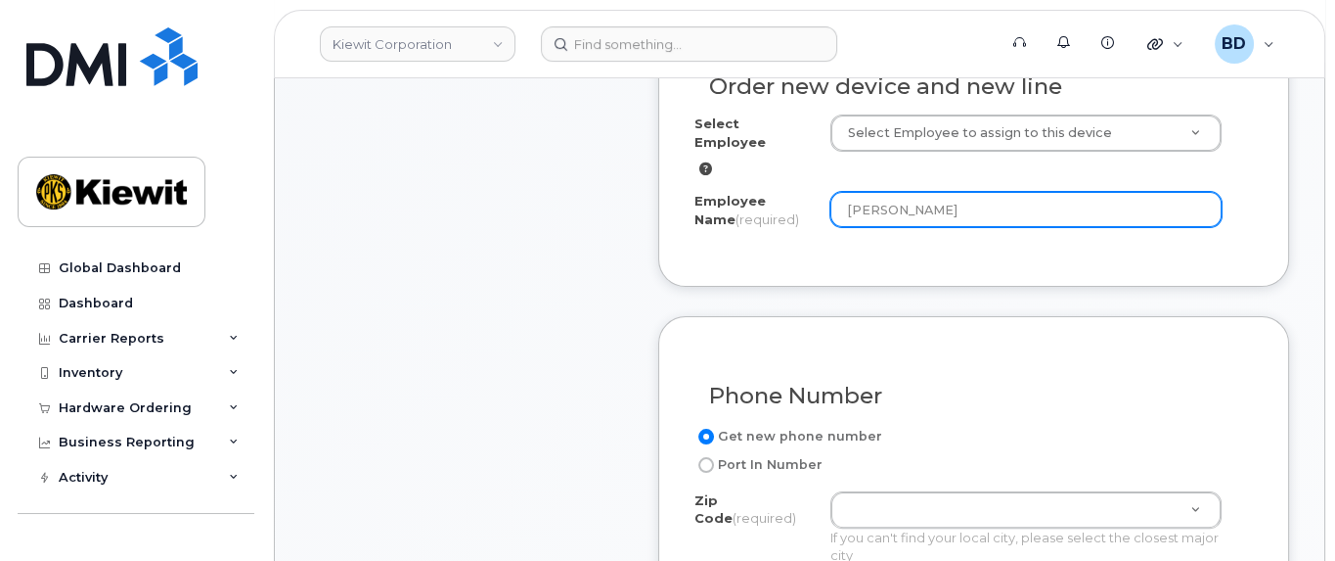
scroll to position [856, 0]
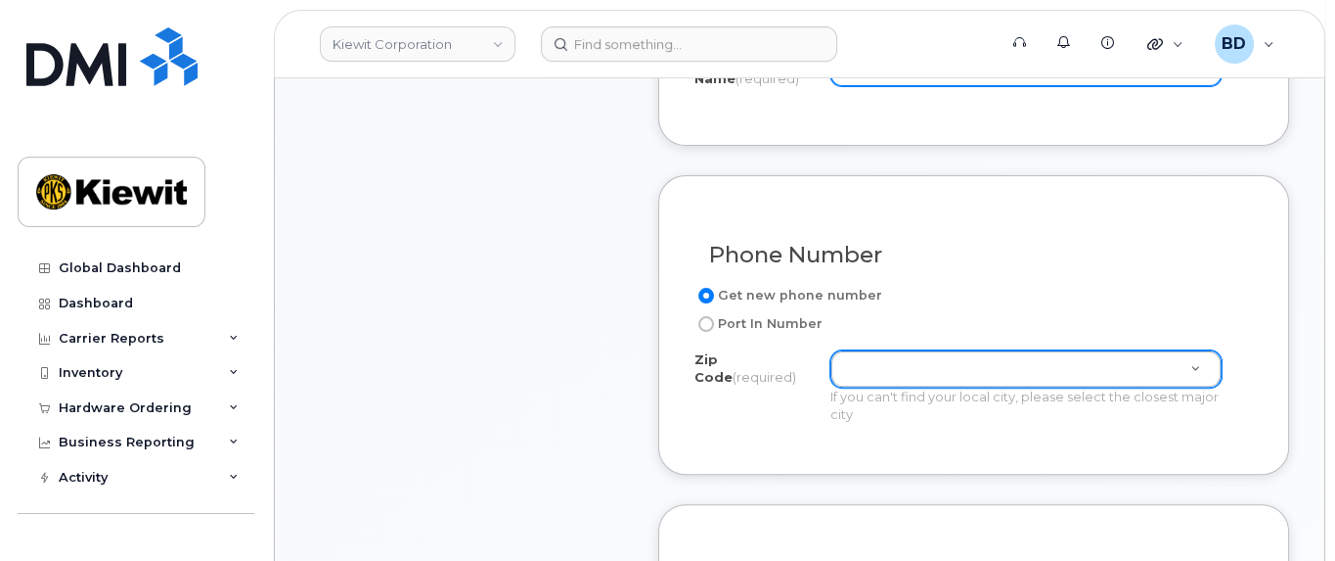
type input "[PERSON_NAME]"
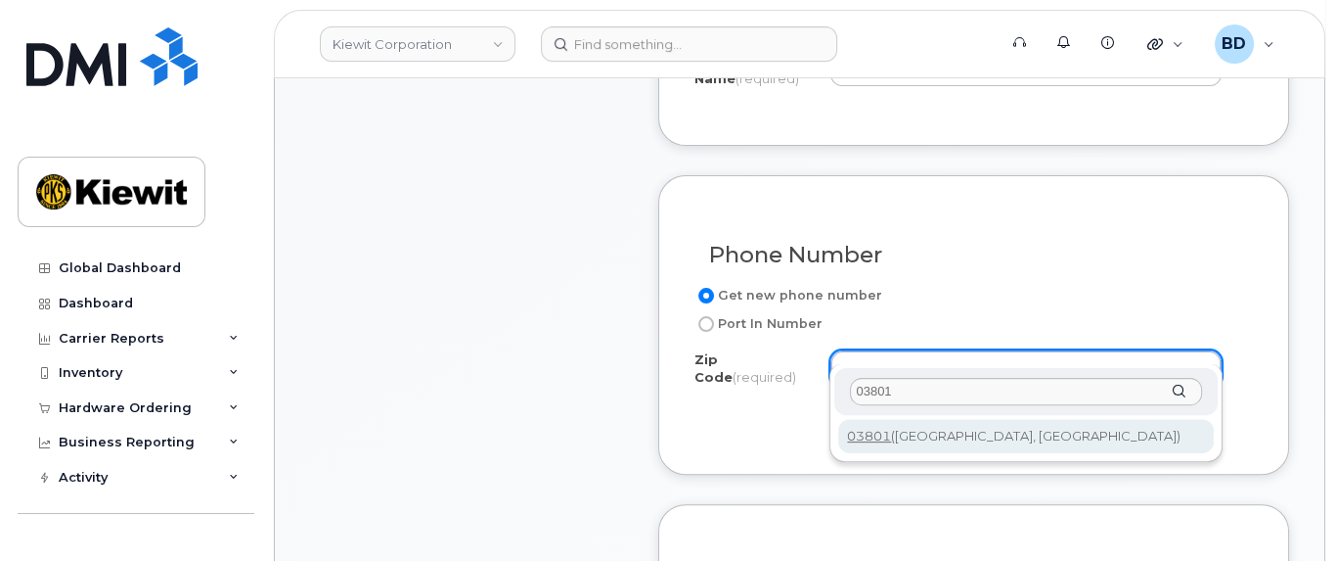
type input "03801"
type input "03801 (Portsmouth, NH)"
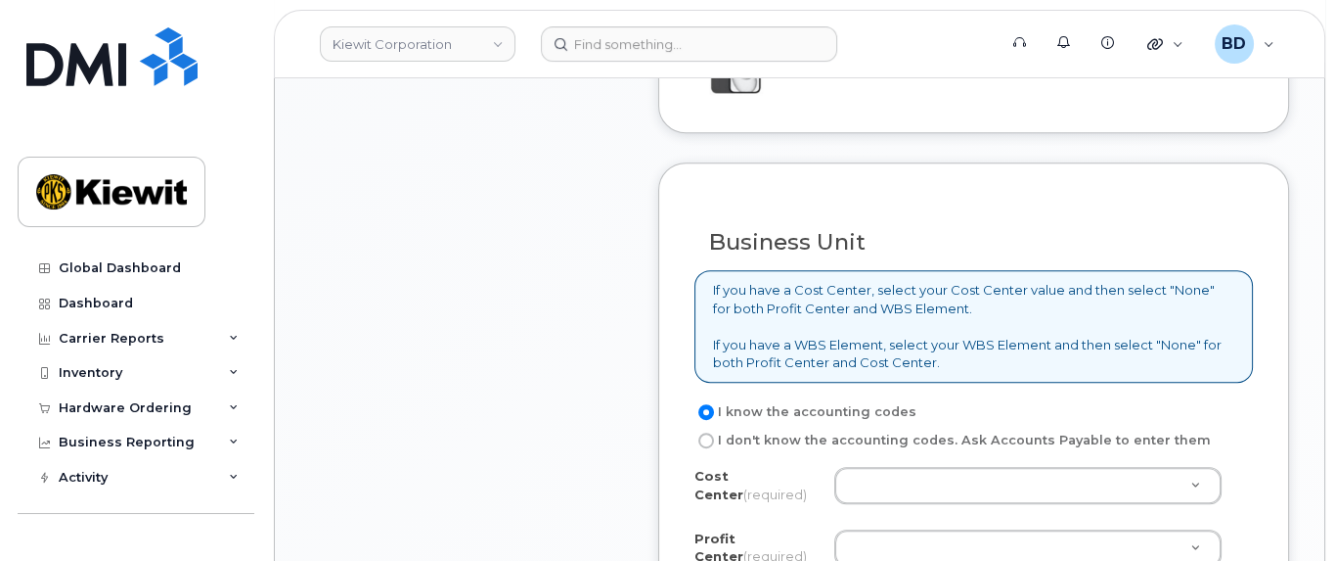
scroll to position [1712, 0]
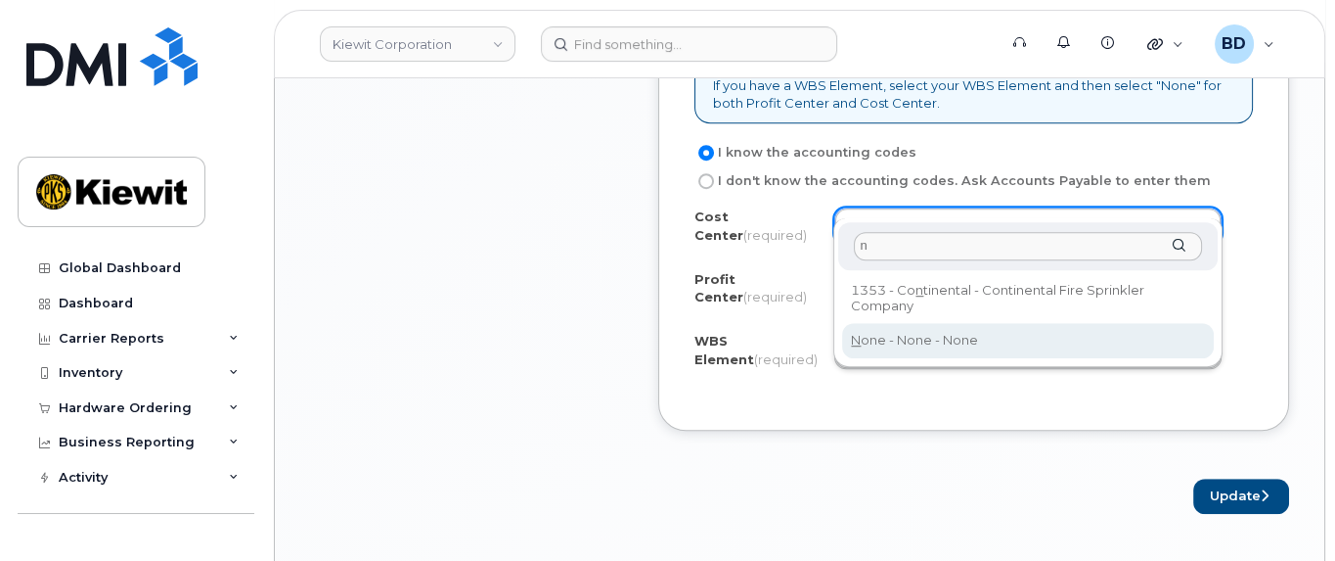
type input "n"
type input "None"
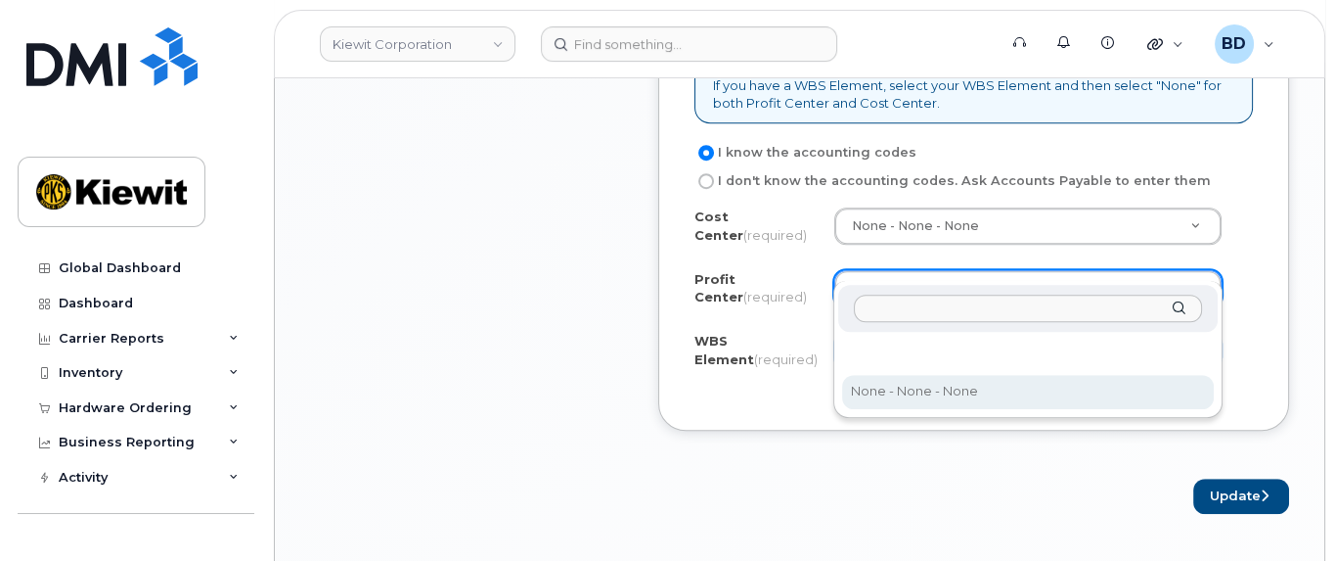
drag, startPoint x: 899, startPoint y: 391, endPoint x: 875, endPoint y: 330, distance: 66.3
select select "None"
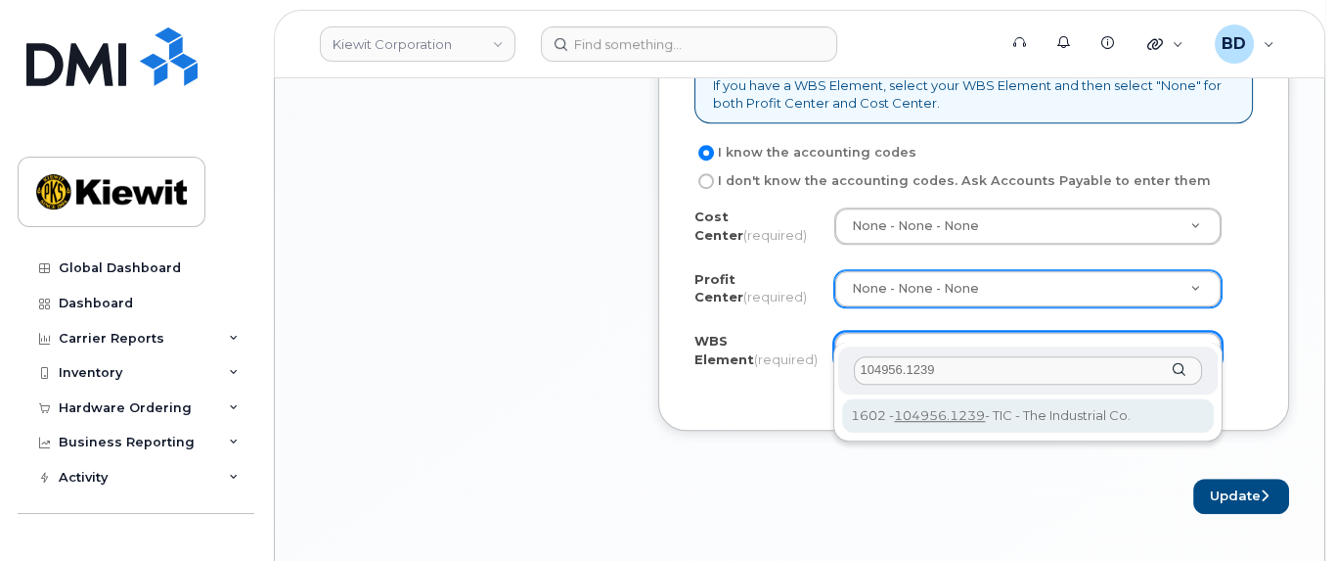
type input "104956.1239"
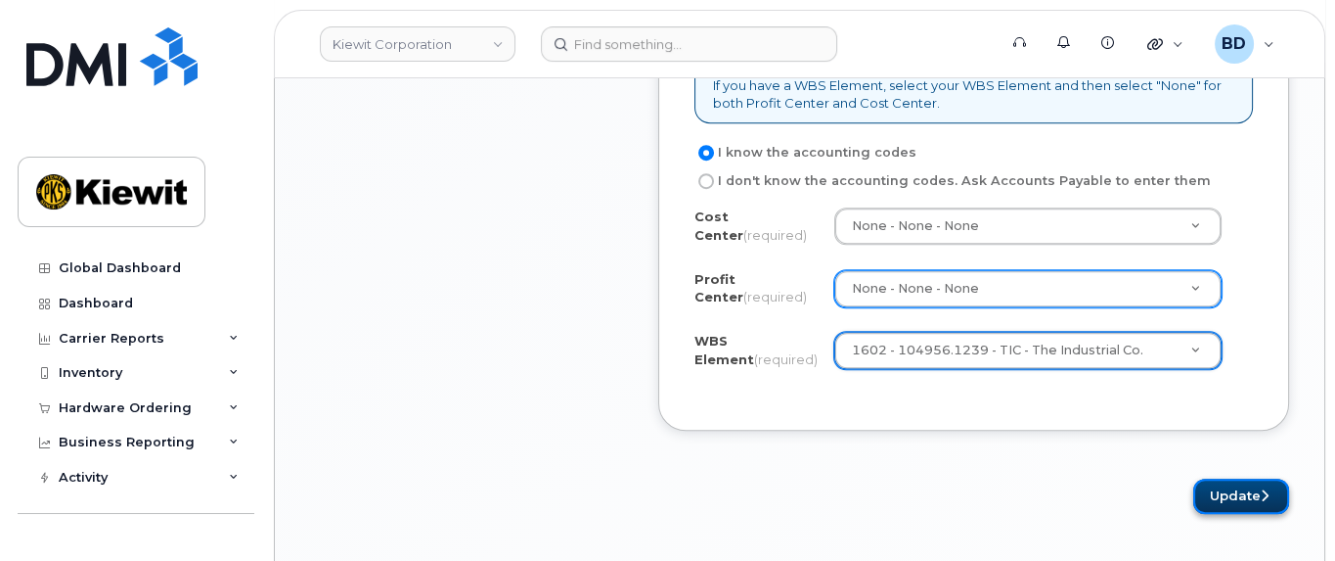
click at [1236, 478] on button "Update" at bounding box center [1242, 496] width 96 height 36
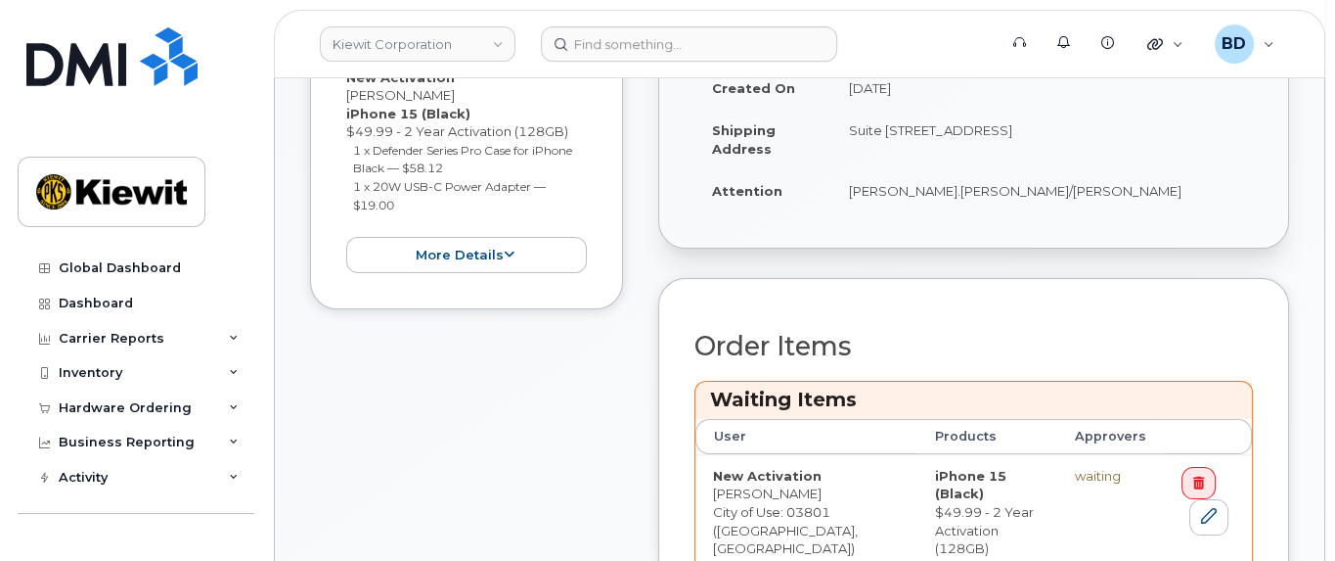
scroll to position [734, 0]
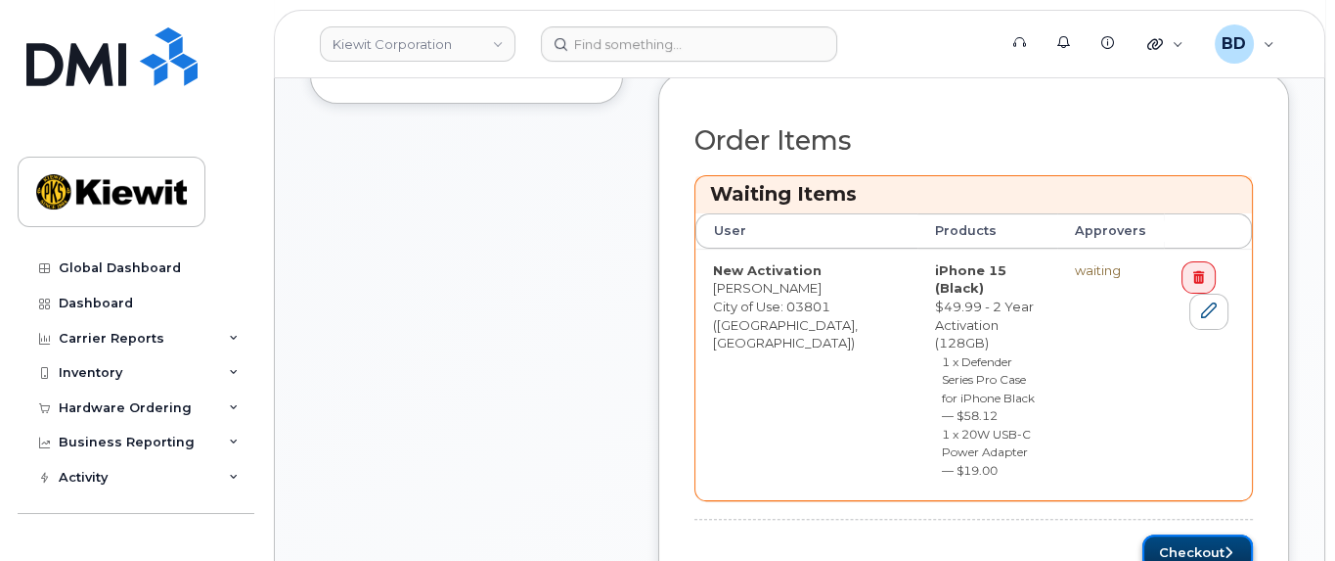
click at [1194, 534] on button "Checkout" at bounding box center [1198, 552] width 111 height 36
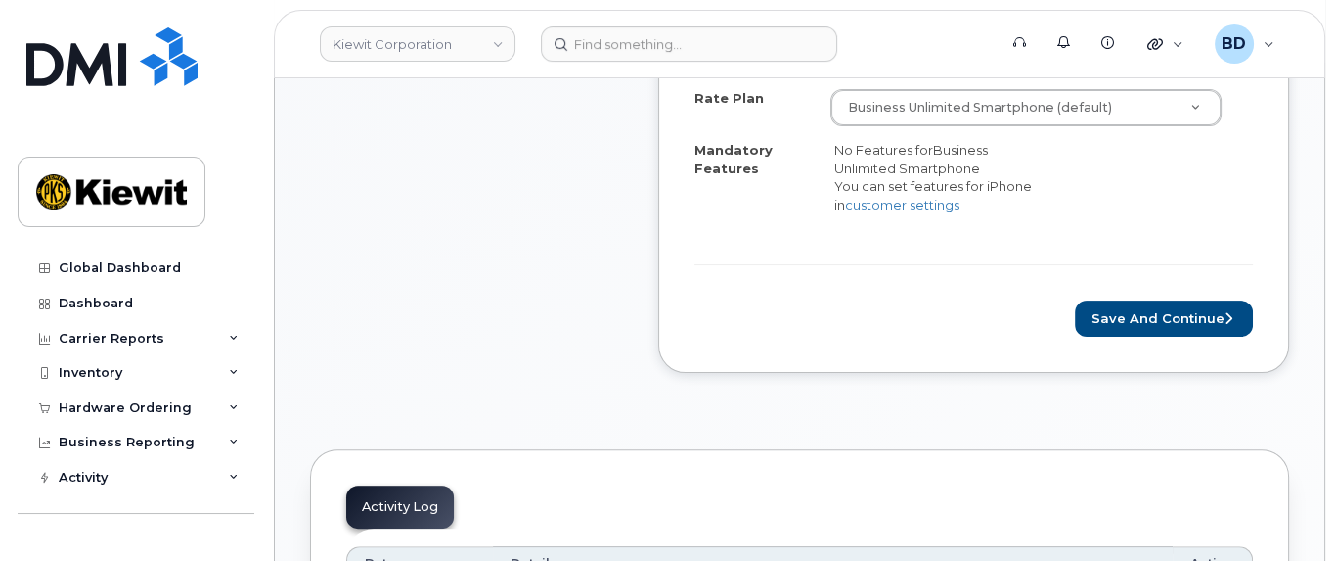
scroll to position [856, 0]
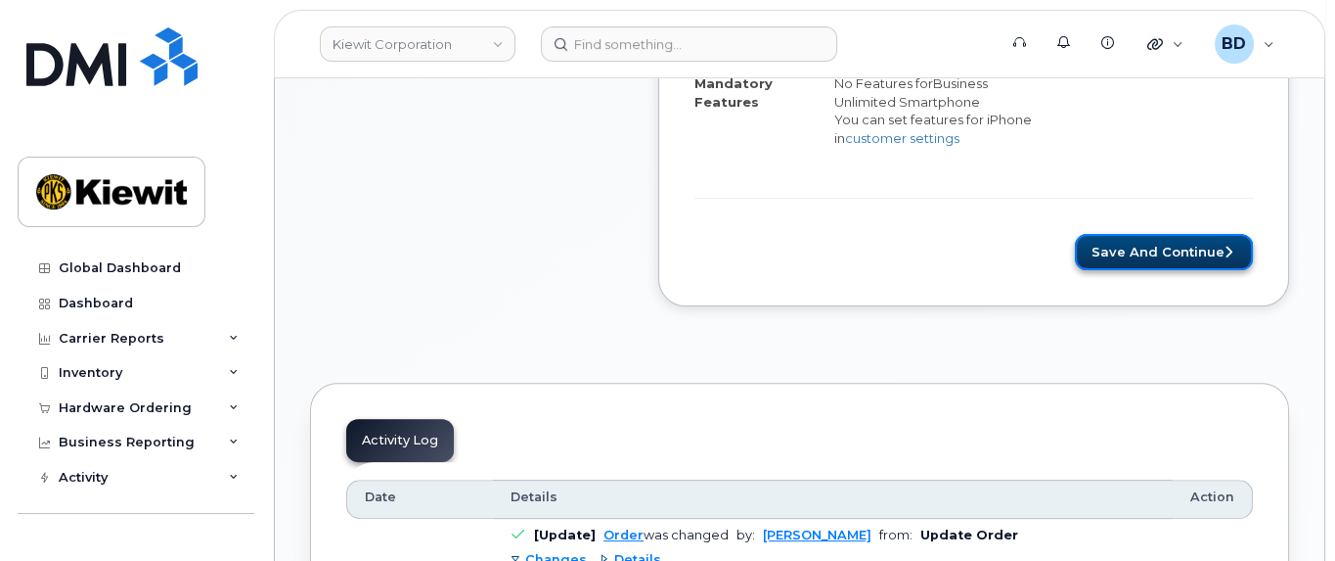
click at [1159, 243] on button "Save and Continue" at bounding box center [1164, 252] width 178 height 36
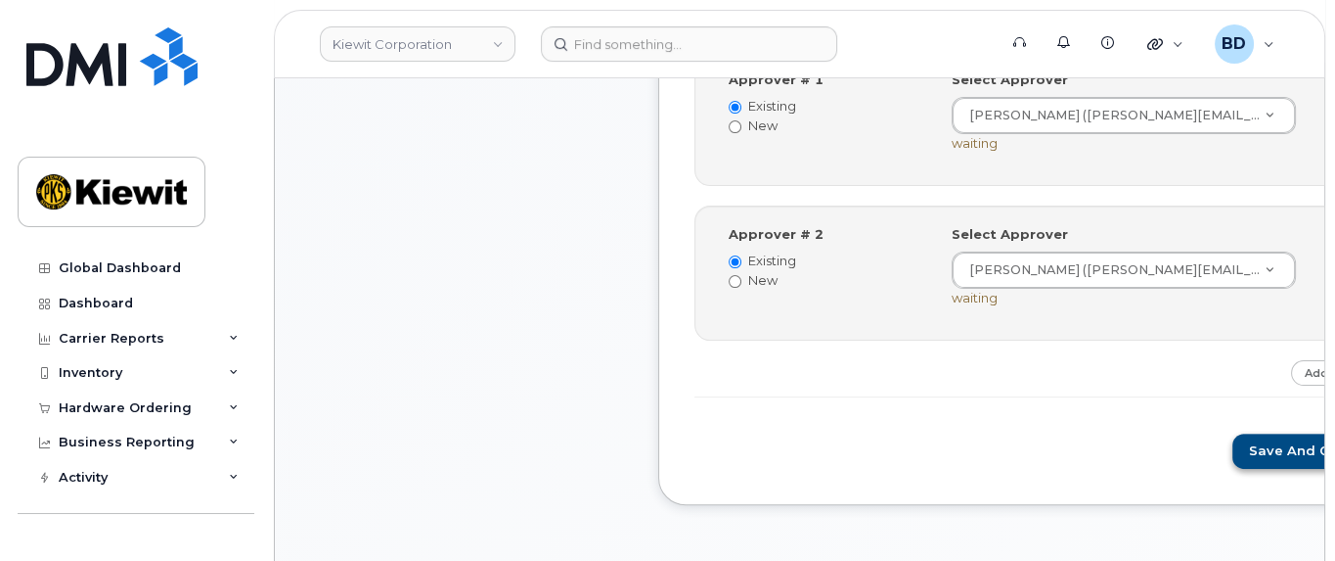
scroll to position [856, 0]
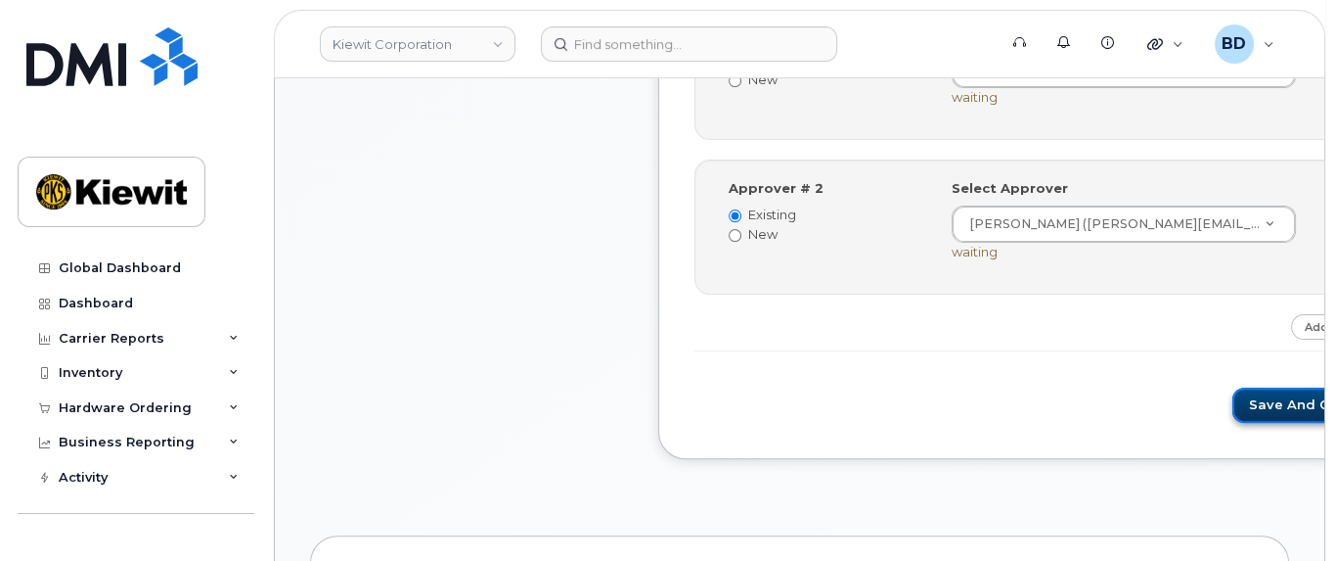
click at [1233, 399] on button "Save and Continue" at bounding box center [1316, 405] width 166 height 36
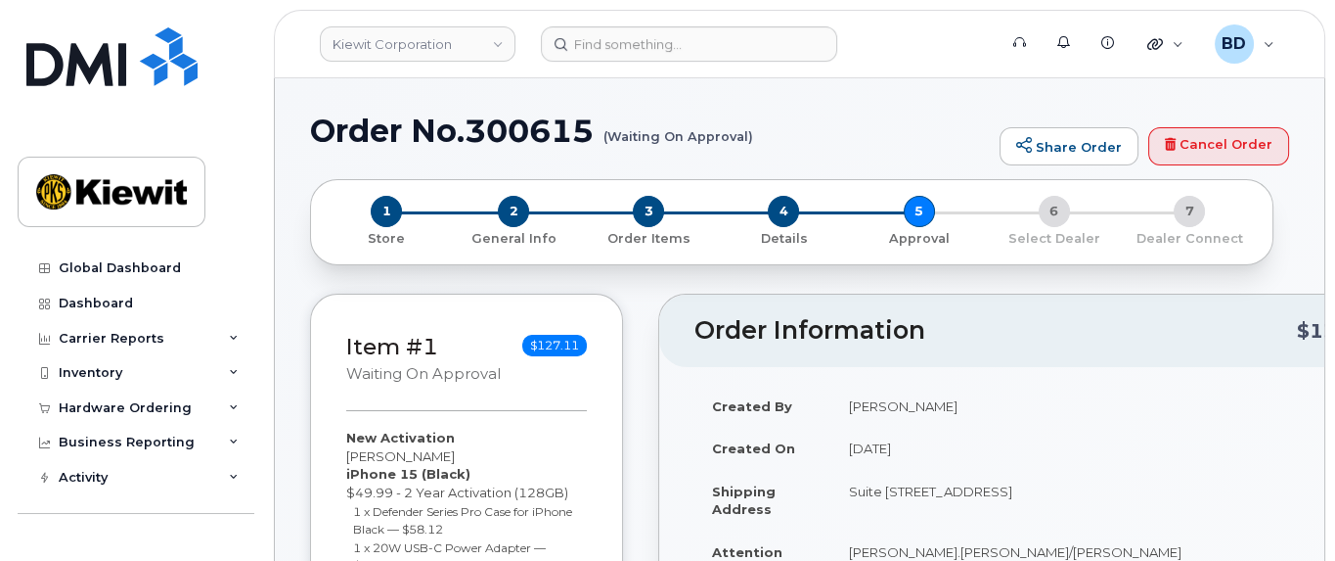
click at [506, 135] on h1 "Order No.300615 (Waiting On Approval)" at bounding box center [650, 130] width 680 height 34
copy h1 "300615"
